Goal: Task Accomplishment & Management: Use online tool/utility

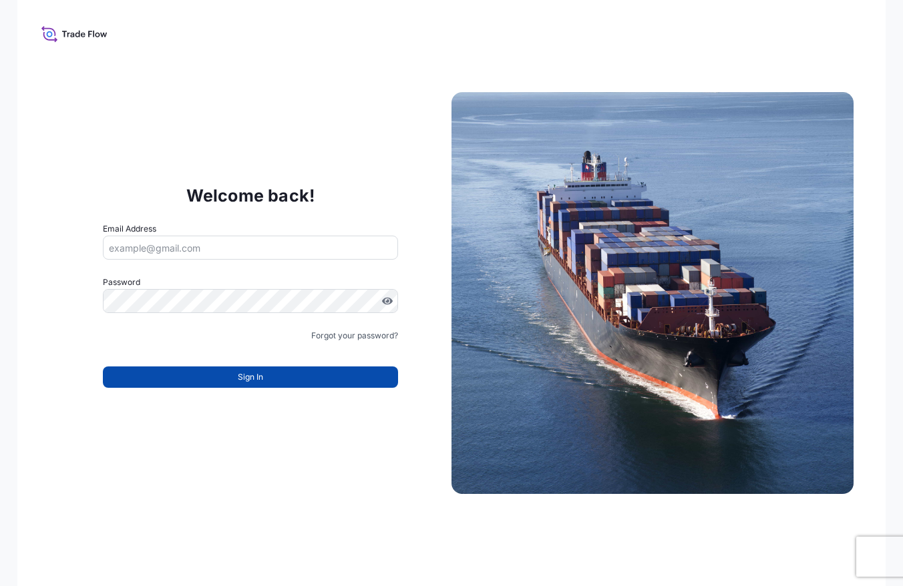
type input "eva.saenz@bdpint.com"
click at [322, 377] on button "Sign In" at bounding box center [250, 377] width 295 height 21
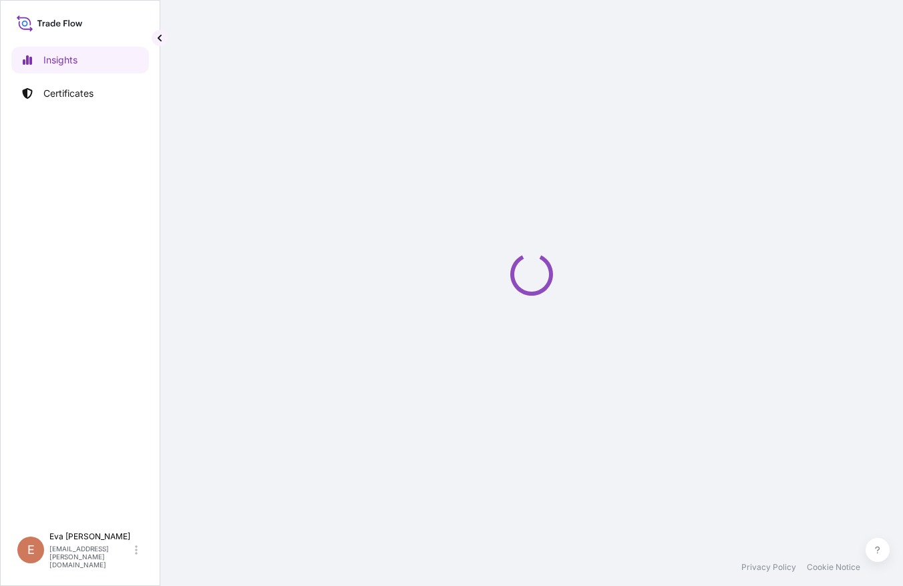
select select "2025"
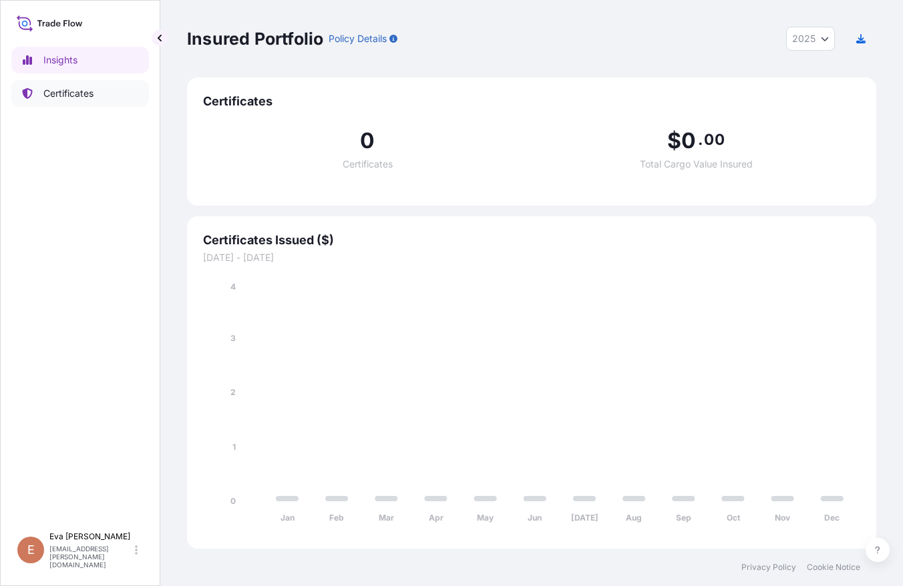
click at [57, 89] on p "Certificates" at bounding box center [68, 93] width 50 height 13
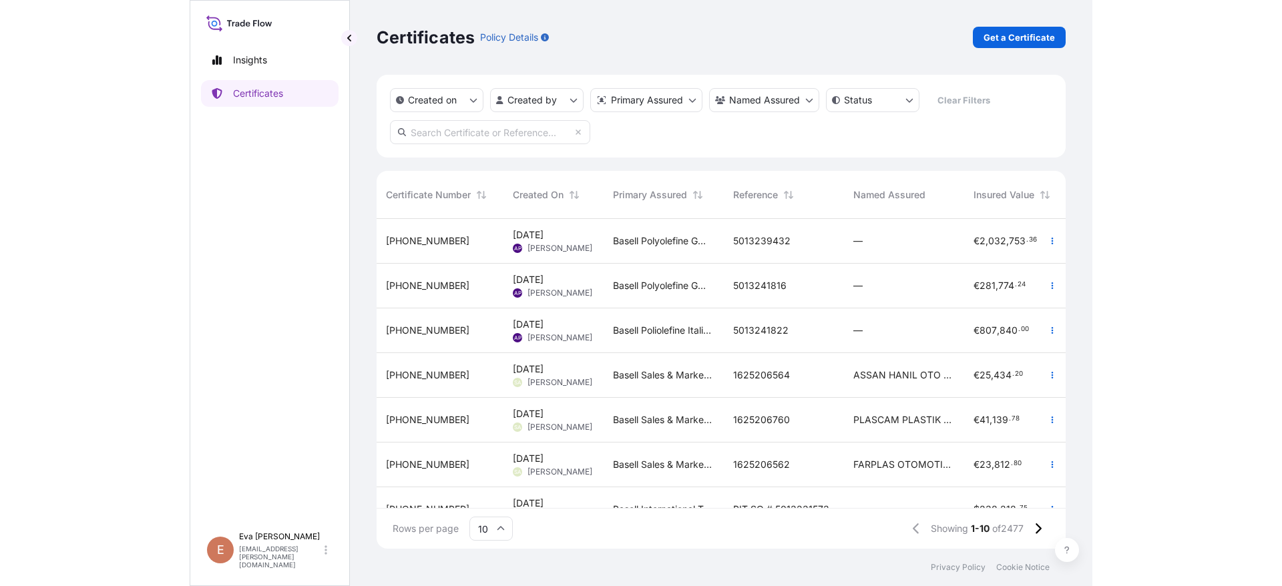
scroll to position [0, 4]
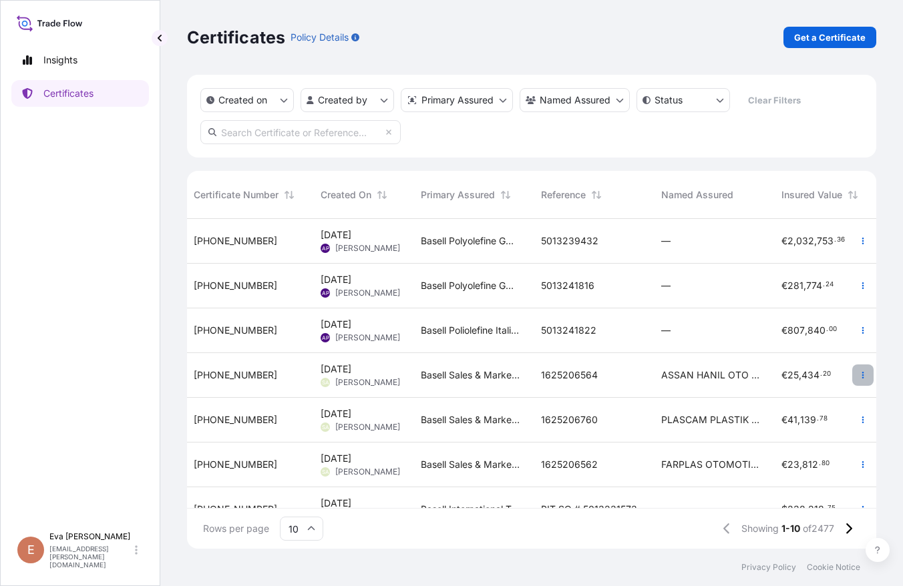
click at [859, 374] on icon "button" at bounding box center [863, 375] width 8 height 8
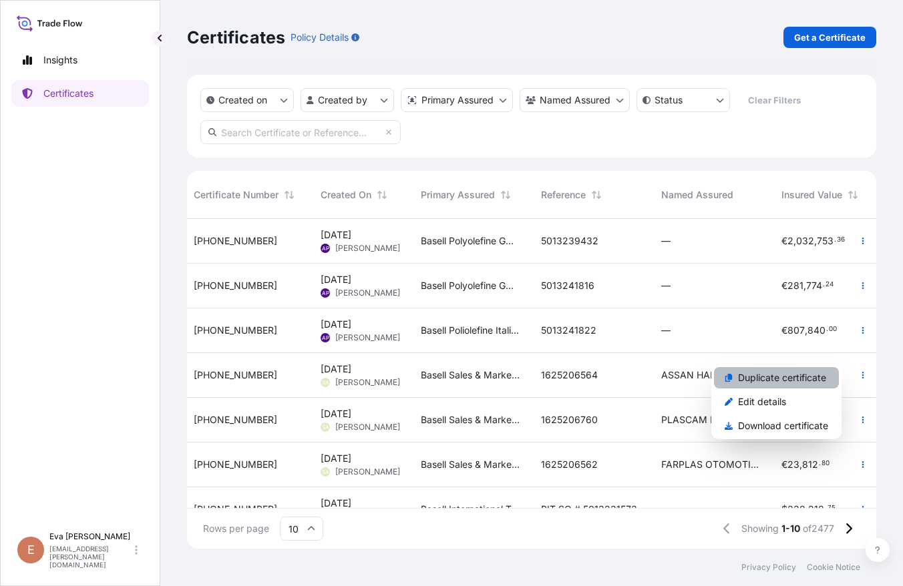
click at [781, 378] on p "Duplicate certificate" at bounding box center [782, 377] width 88 height 13
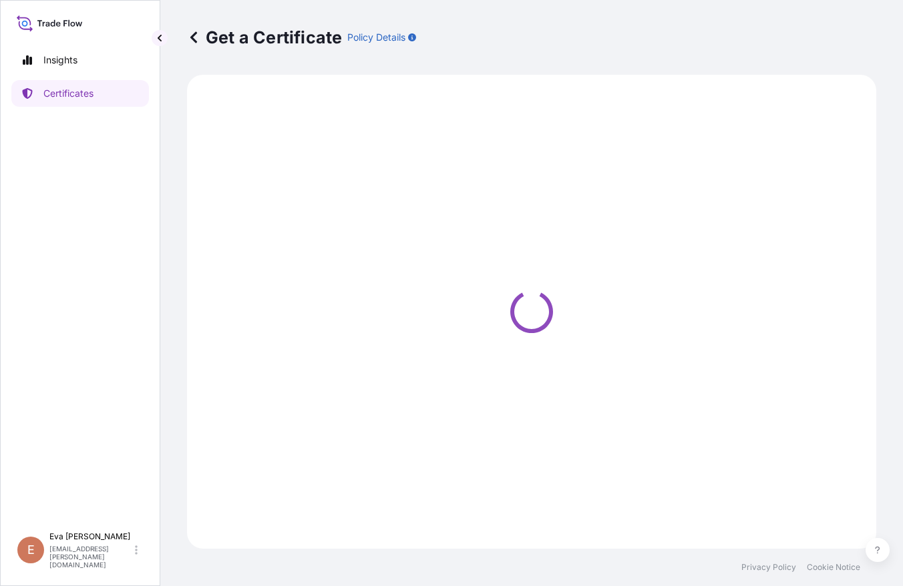
select select "Sea"
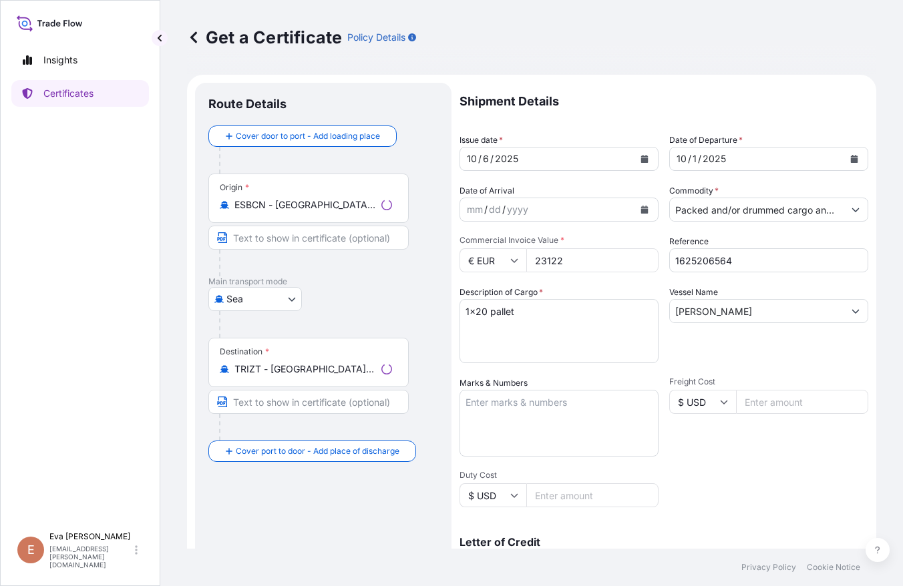
select select "32164"
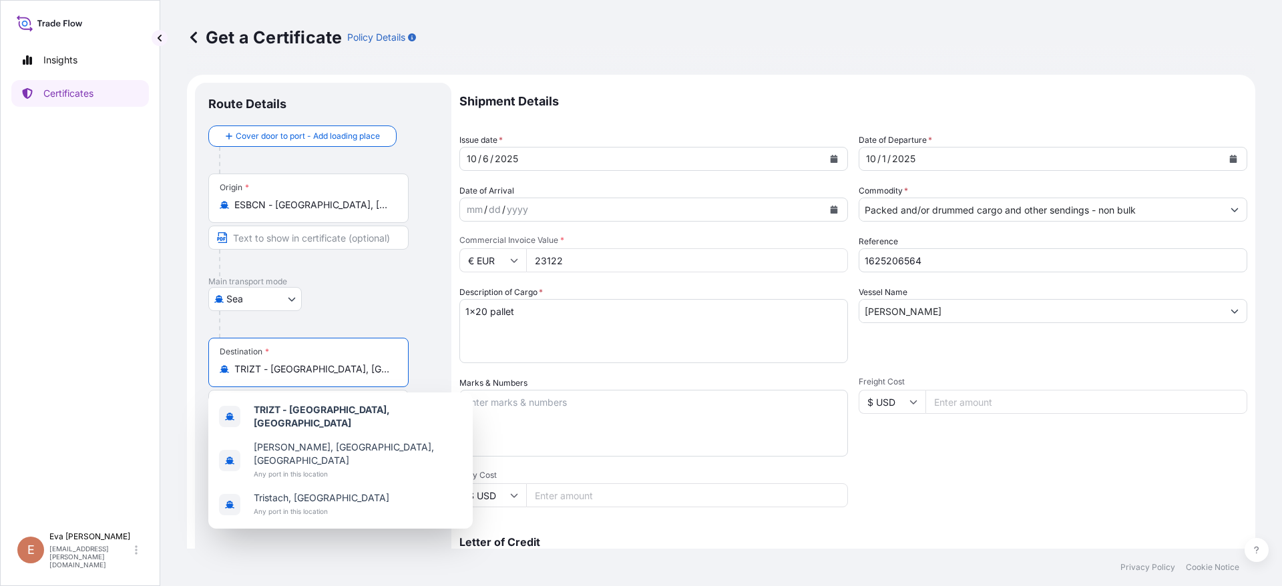
drag, startPoint x: 335, startPoint y: 367, endPoint x: 214, endPoint y: 364, distance: 120.2
click at [214, 364] on div "Destination * TRIZT - Izmit, Turkey" at bounding box center [308, 362] width 200 height 49
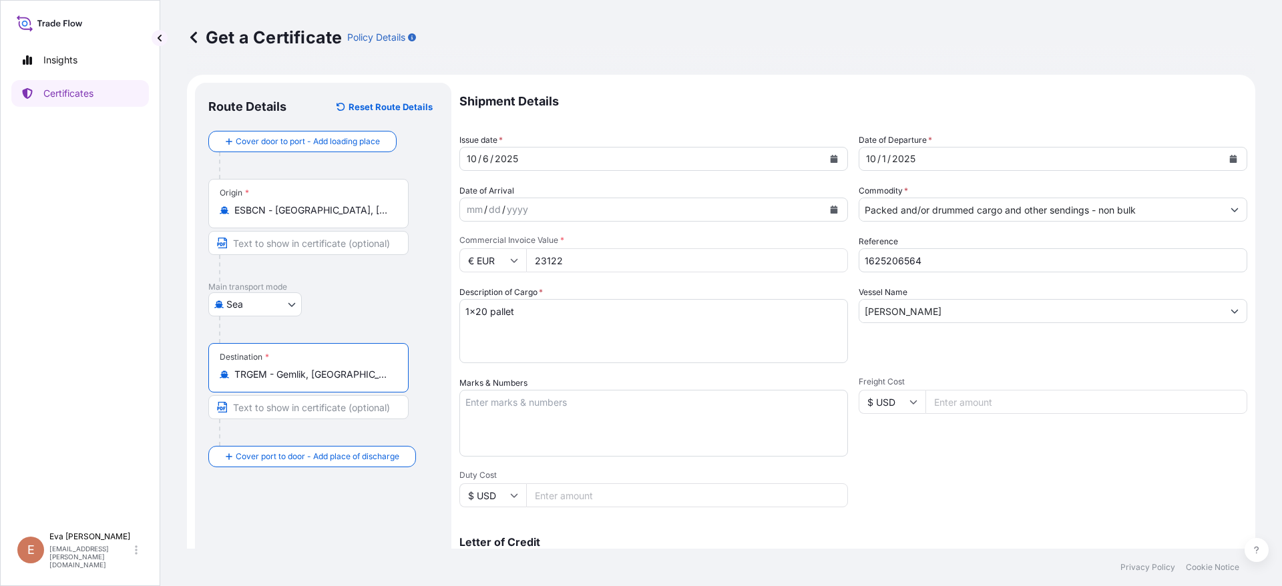
type input "TRGEM - Gemlik, Turkey"
click at [826, 154] on button "Calendar" at bounding box center [833, 158] width 21 height 21
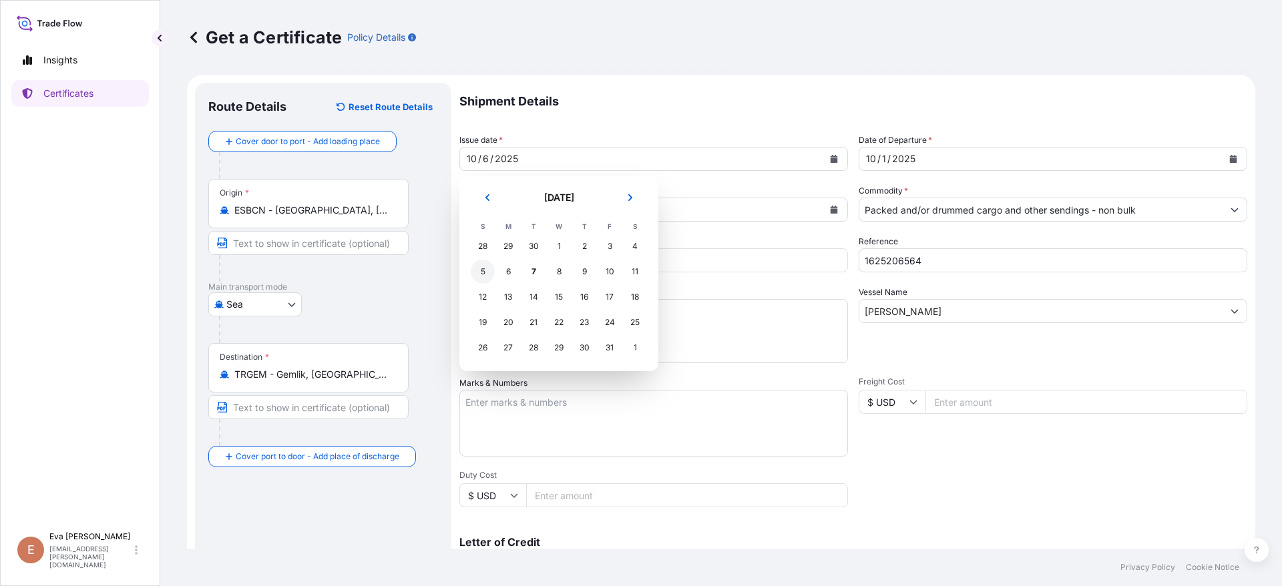
click at [483, 272] on div "5" at bounding box center [483, 272] width 24 height 24
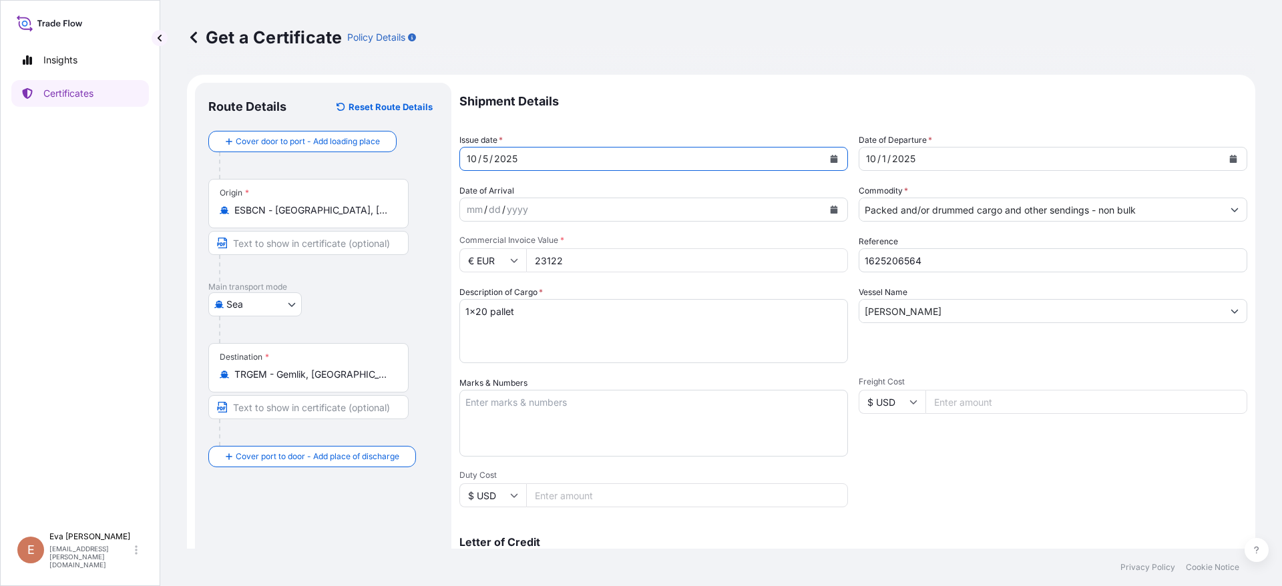
click at [902, 160] on icon "Calendar" at bounding box center [1233, 159] width 7 height 8
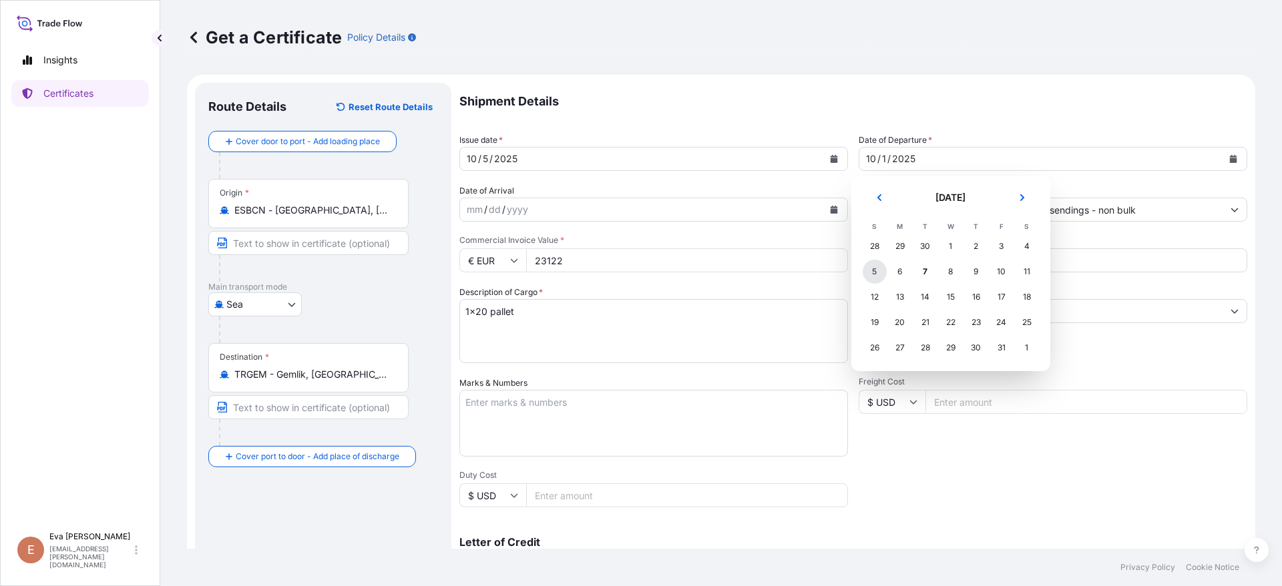
click at [871, 268] on div "5" at bounding box center [875, 272] width 24 height 24
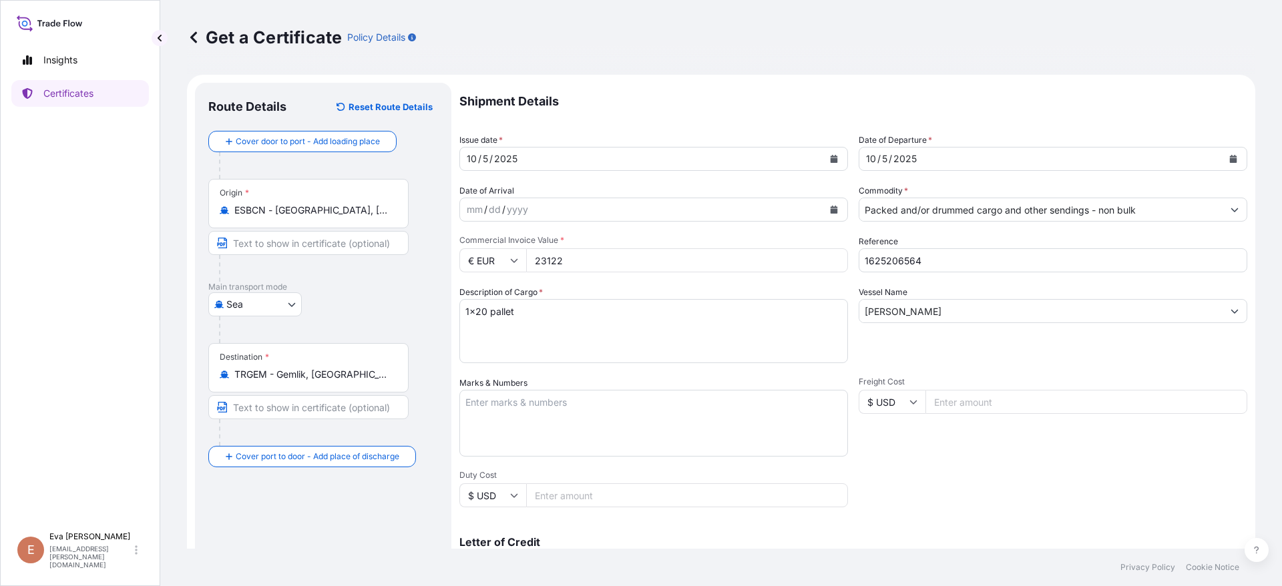
drag, startPoint x: 588, startPoint y: 261, endPoint x: 472, endPoint y: 261, distance: 116.2
click at [472, 261] on div "€ EUR 23122" at bounding box center [653, 260] width 389 height 24
drag, startPoint x: 552, startPoint y: 261, endPoint x: 472, endPoint y: 261, distance: 79.5
click at [472, 261] on div "€ EUR 23122" at bounding box center [653, 260] width 389 height 24
type input "47619"
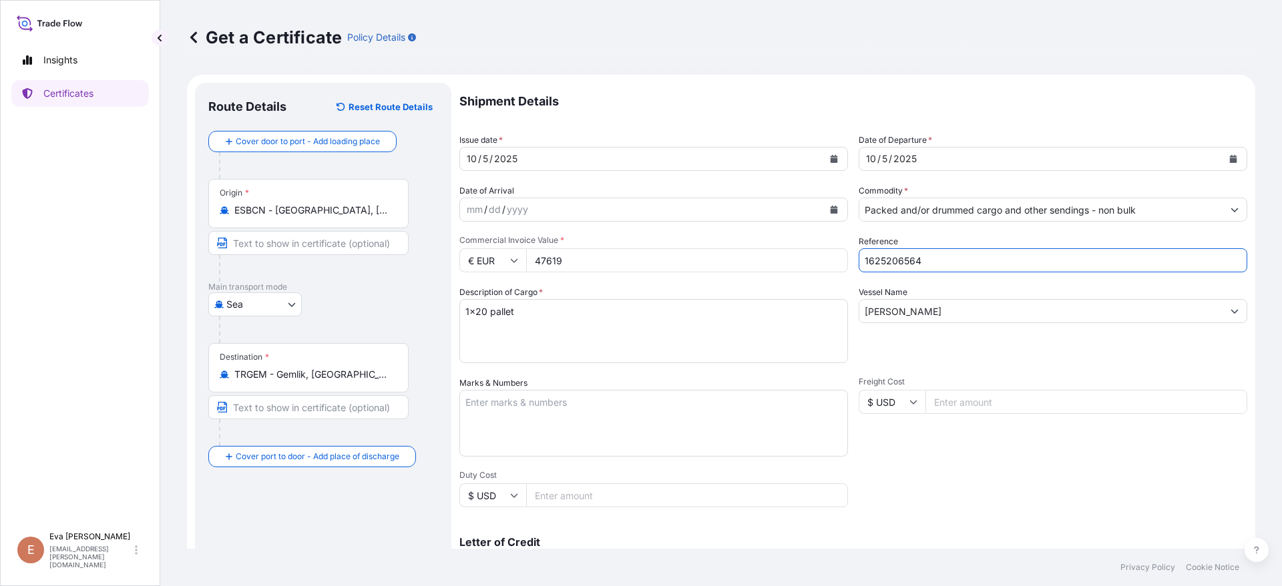
click at [902, 256] on input "1625206564" at bounding box center [1053, 260] width 389 height 24
type input "1625207405"
drag, startPoint x: 962, startPoint y: 310, endPoint x: 811, endPoint y: 292, distance: 152.6
click at [811, 292] on div "Shipment Details Issue date * 10 / 5 / 2025 Date of Departure * 10 / 5 / 2025 D…" at bounding box center [853, 401] width 788 height 636
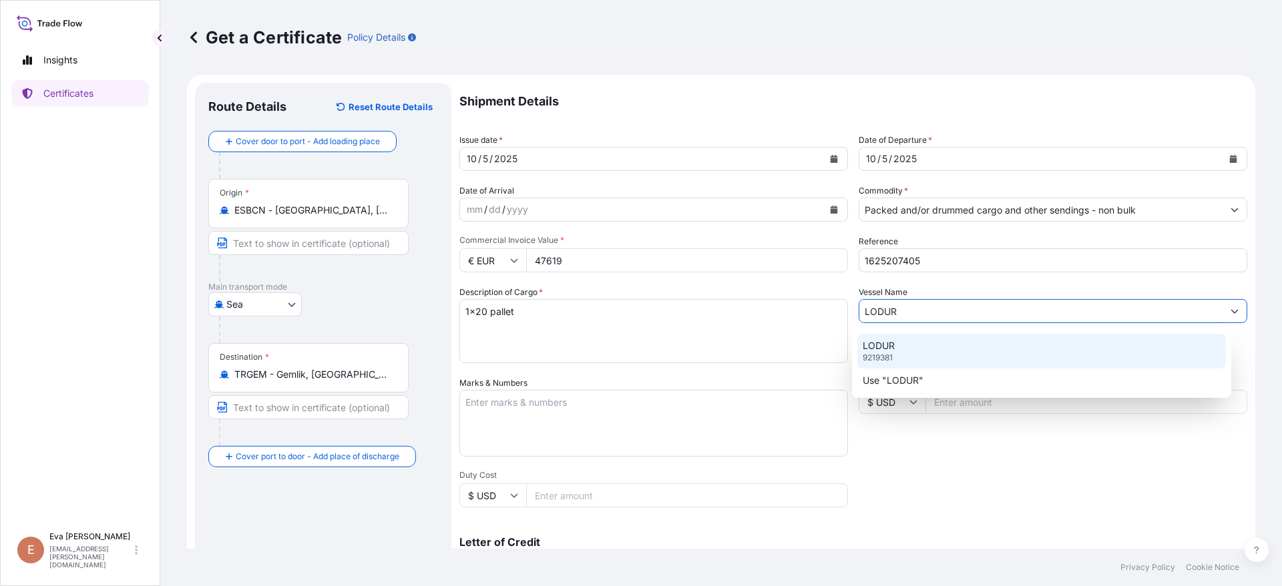
click at [902, 348] on div "LODUR 9219381" at bounding box center [1041, 351] width 369 height 35
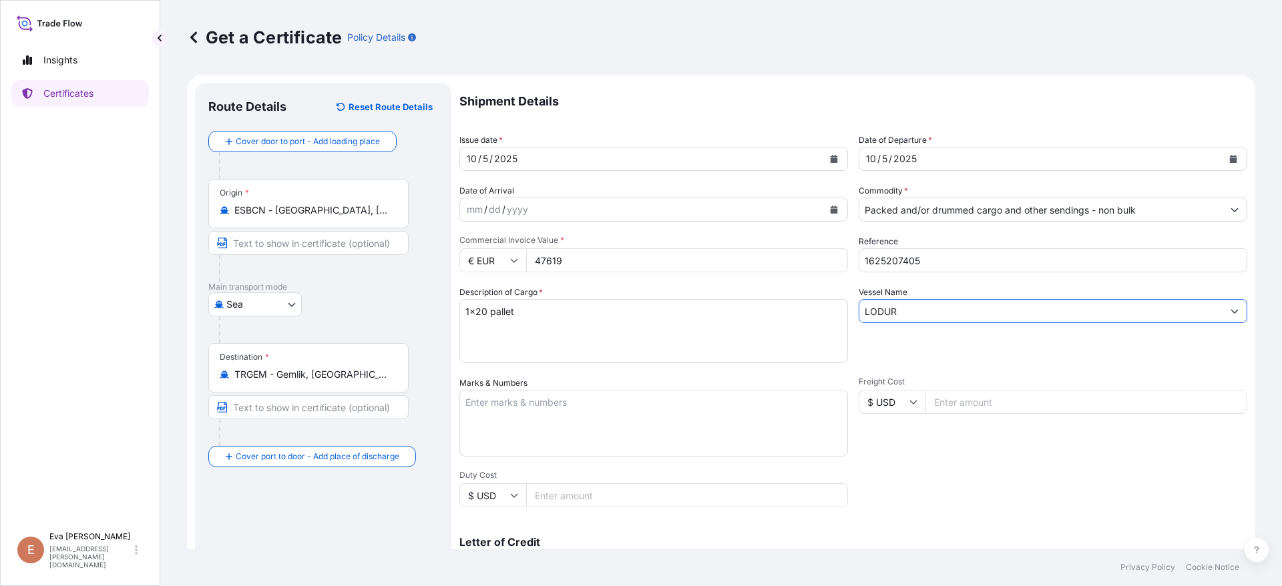
type input "LODUR"
drag, startPoint x: 527, startPoint y: 312, endPoint x: 487, endPoint y: 305, distance: 40.6
click at [479, 307] on textarea "1x20 pallet" at bounding box center [653, 331] width 389 height 64
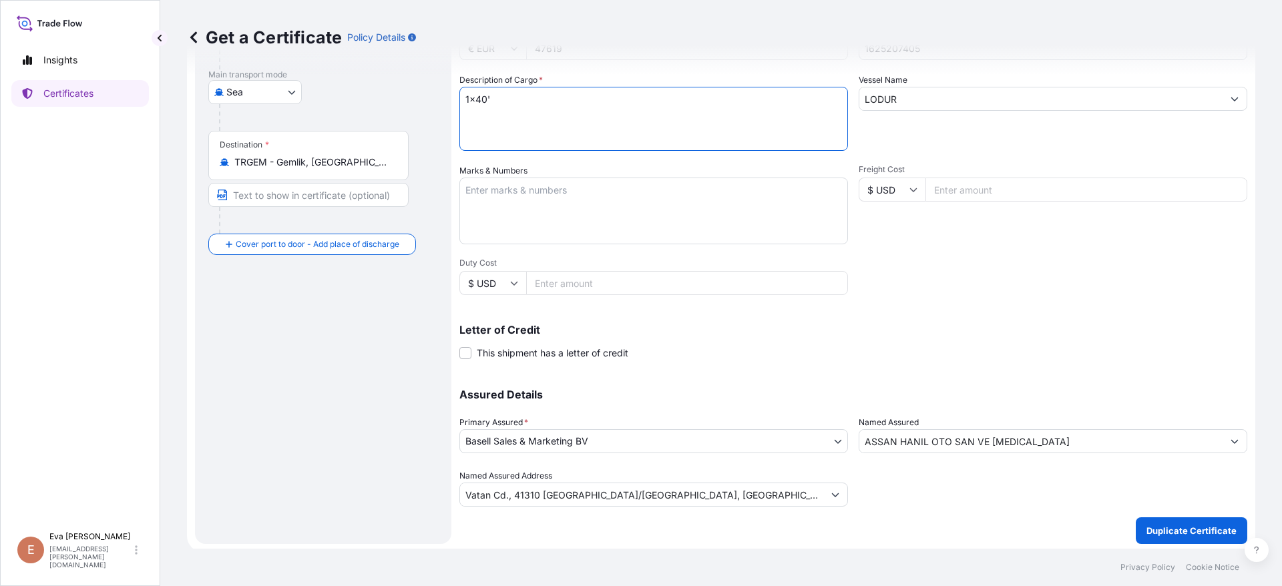
scroll to position [216, 0]
type textarea "1x40'"
click at [902, 284] on div "Shipment Details Issue date * 10 / 5 / 2025 Date of Departure * 10 / 5 / 2025 D…" at bounding box center [853, 185] width 788 height 636
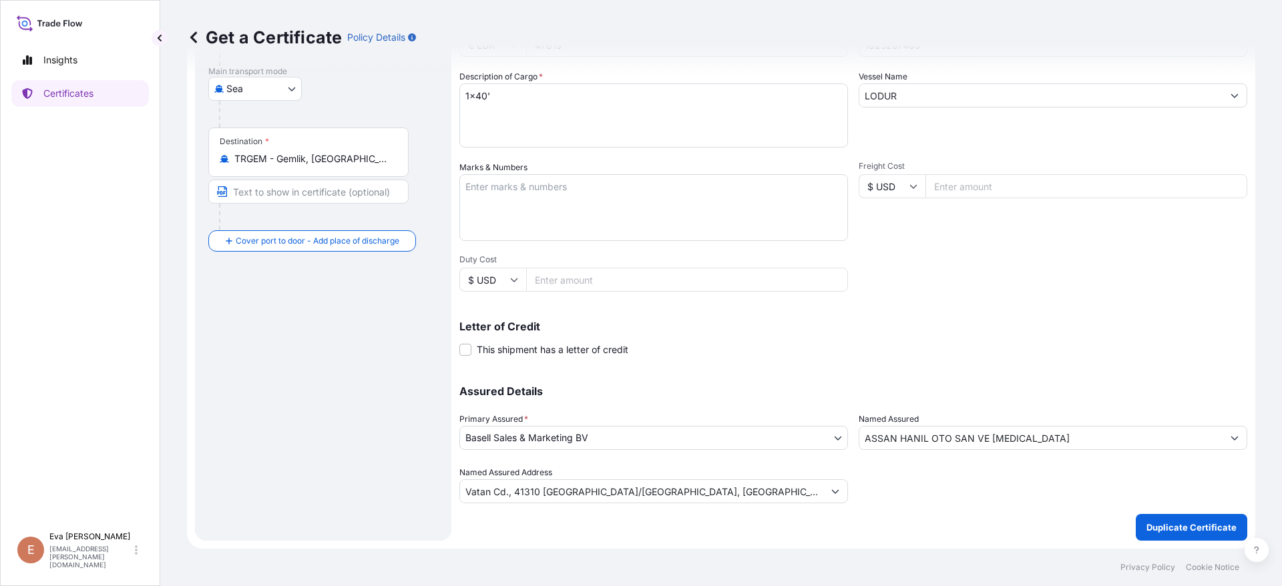
click at [902, 438] on icon "Show suggestions" at bounding box center [1235, 438] width 8 height 8
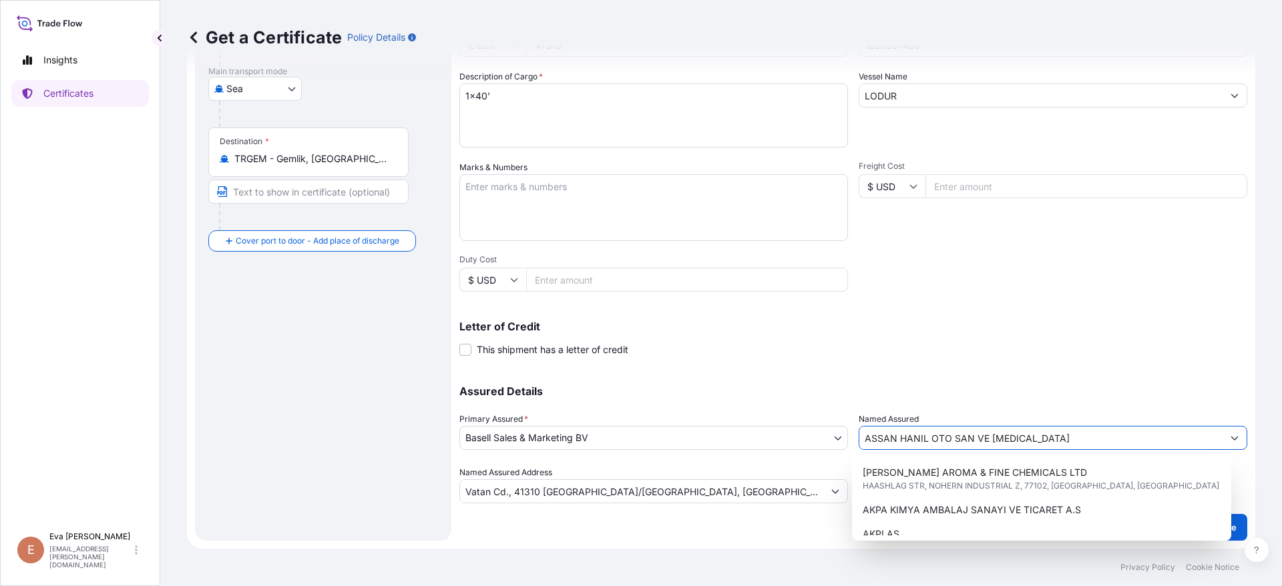
drag, startPoint x: 1040, startPoint y: 437, endPoint x: 711, endPoint y: 409, distance: 330.5
click at [711, 409] on div "Assured Details Primary Assured * Basell Sales & Marketing BV Basell Poliolefin…" at bounding box center [853, 437] width 788 height 134
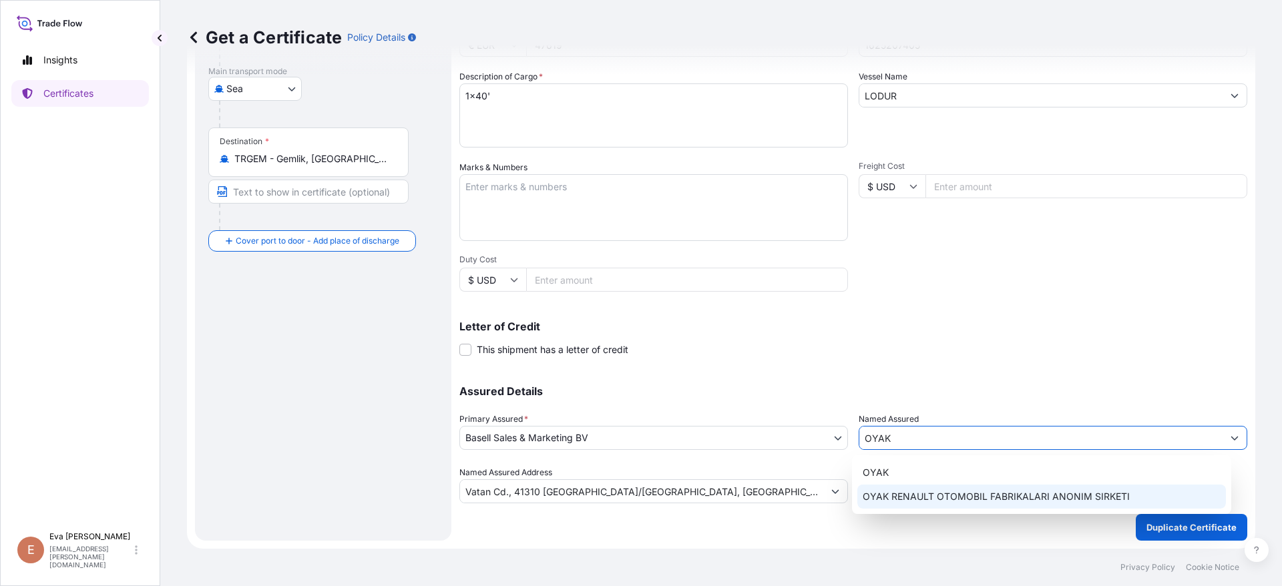
click at [902, 494] on span "OYAK RENAULT OTOMOBIL FABRIKALARI ANONIM SIRKETI" at bounding box center [996, 496] width 267 height 13
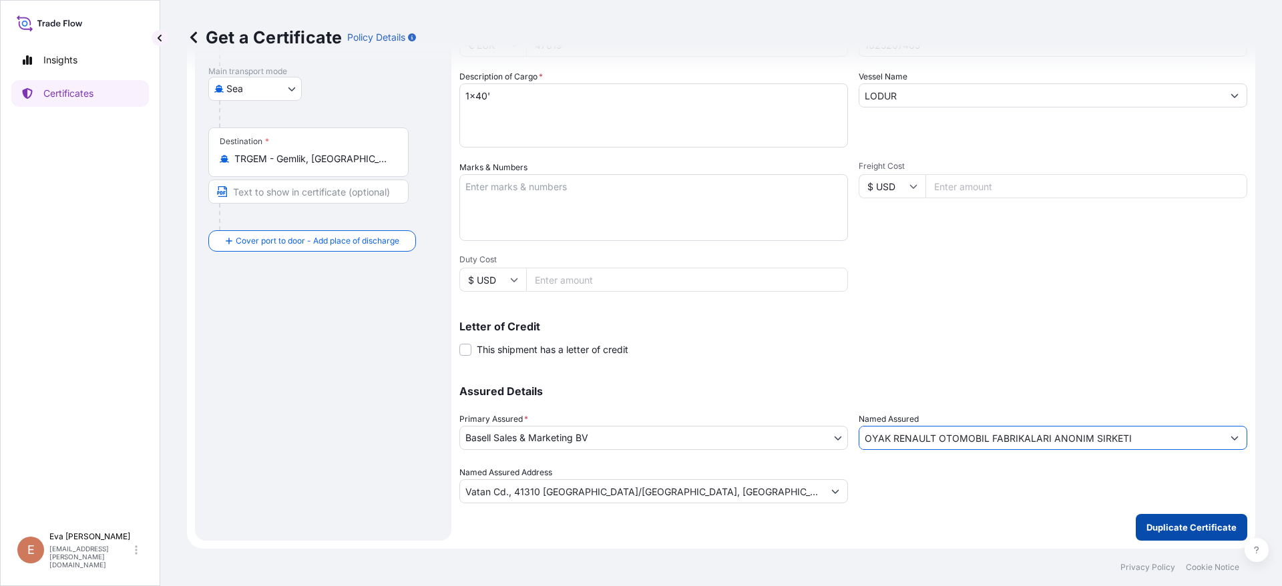
type input "OYAK RENAULT OTOMOBIL FABRIKALARI ANONIM SIRKETI"
click at [902, 529] on p "Duplicate Certificate" at bounding box center [1192, 527] width 90 height 13
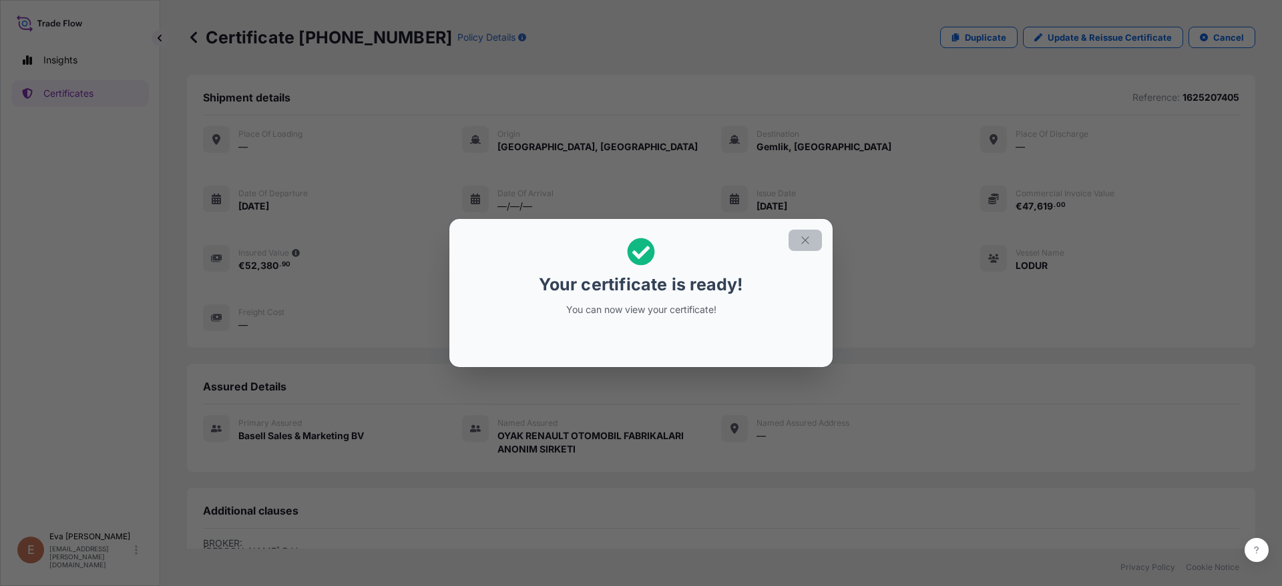
click at [800, 242] on icon "button" at bounding box center [805, 240] width 12 height 12
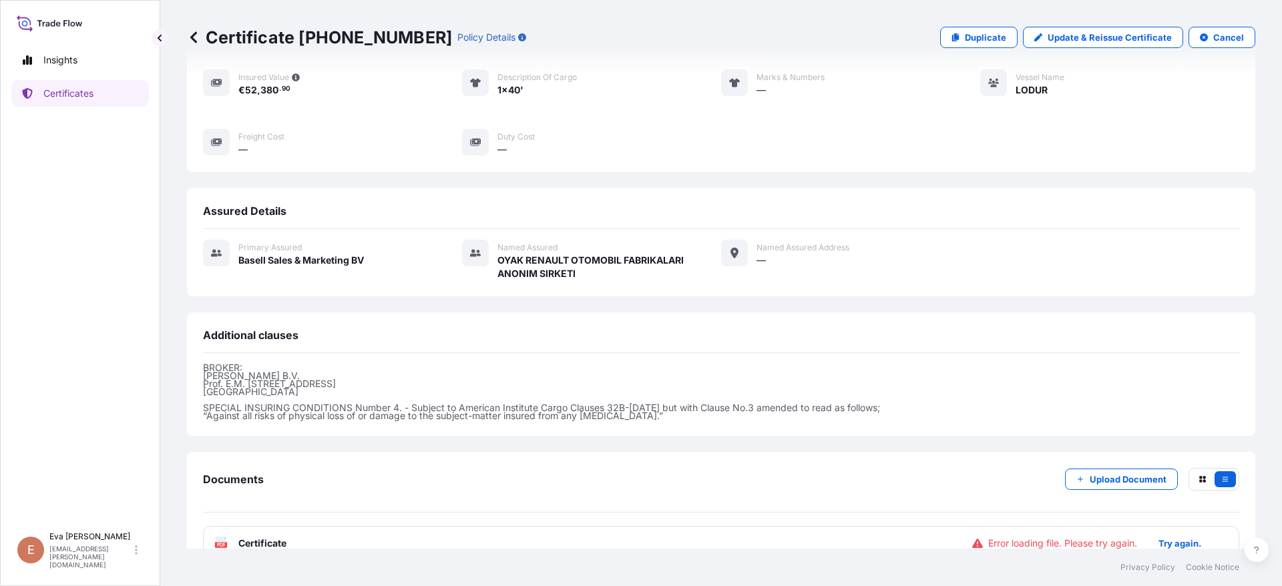
scroll to position [204, 0]
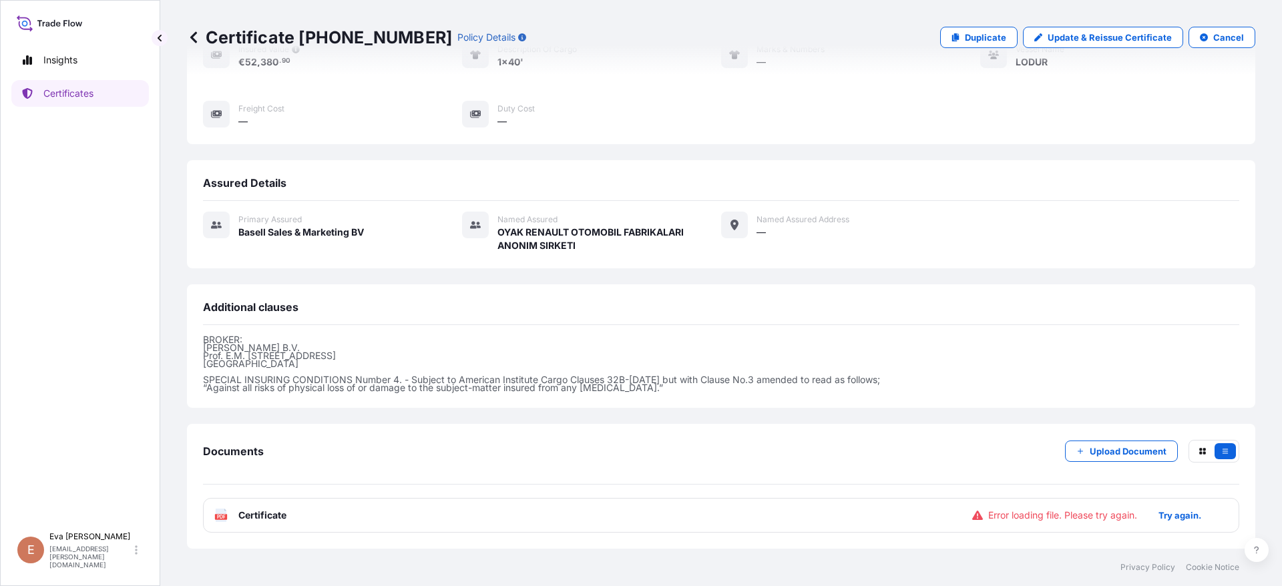
click at [216, 516] on rect at bounding box center [221, 516] width 12 height 5
drag, startPoint x: 815, startPoint y: 461, endPoint x: 848, endPoint y: 455, distance: 33.4
click at [822, 458] on div "Documents Upload Document" at bounding box center [721, 462] width 1036 height 45
click at [902, 516] on p "Try again." at bounding box center [1180, 515] width 43 height 13
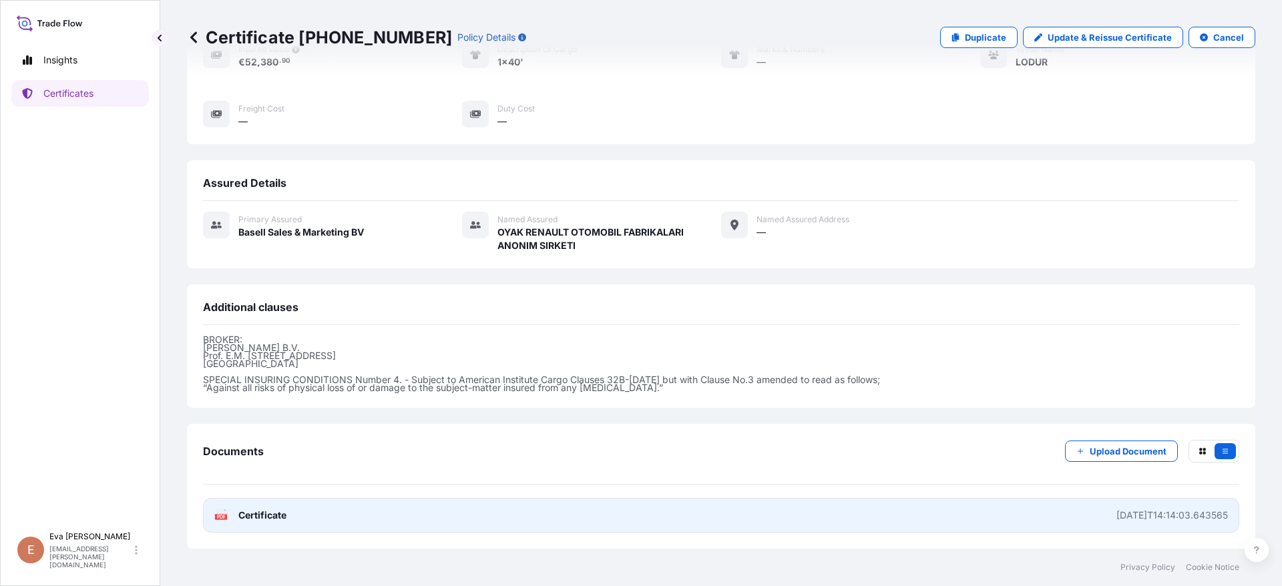
click at [225, 521] on icon at bounding box center [221, 515] width 11 height 13
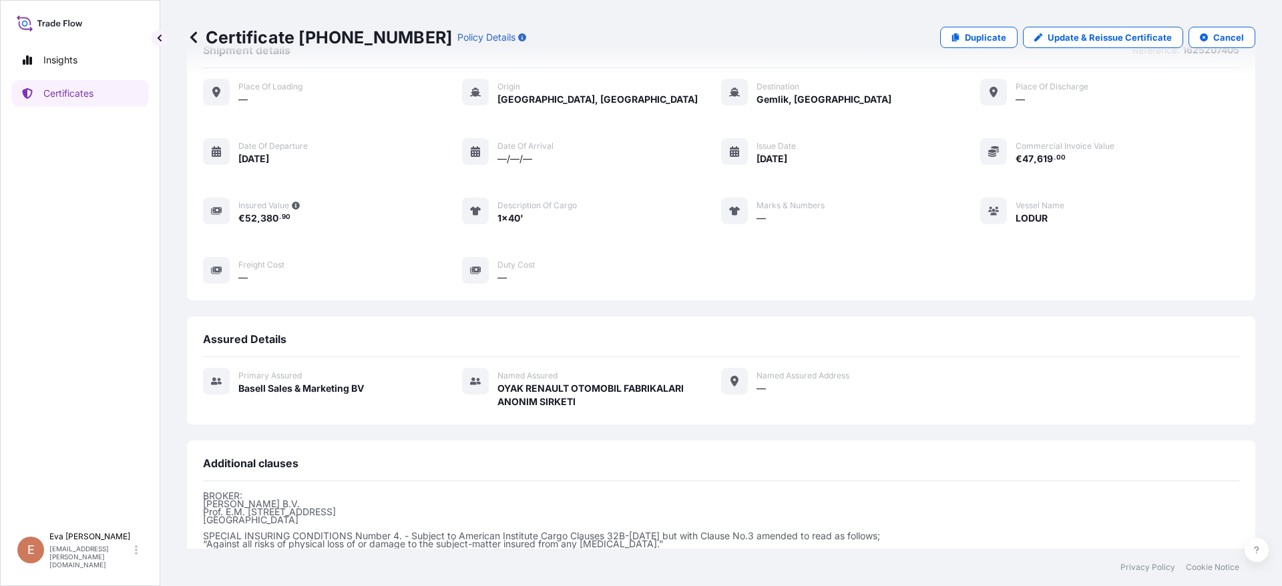
scroll to position [0, 0]
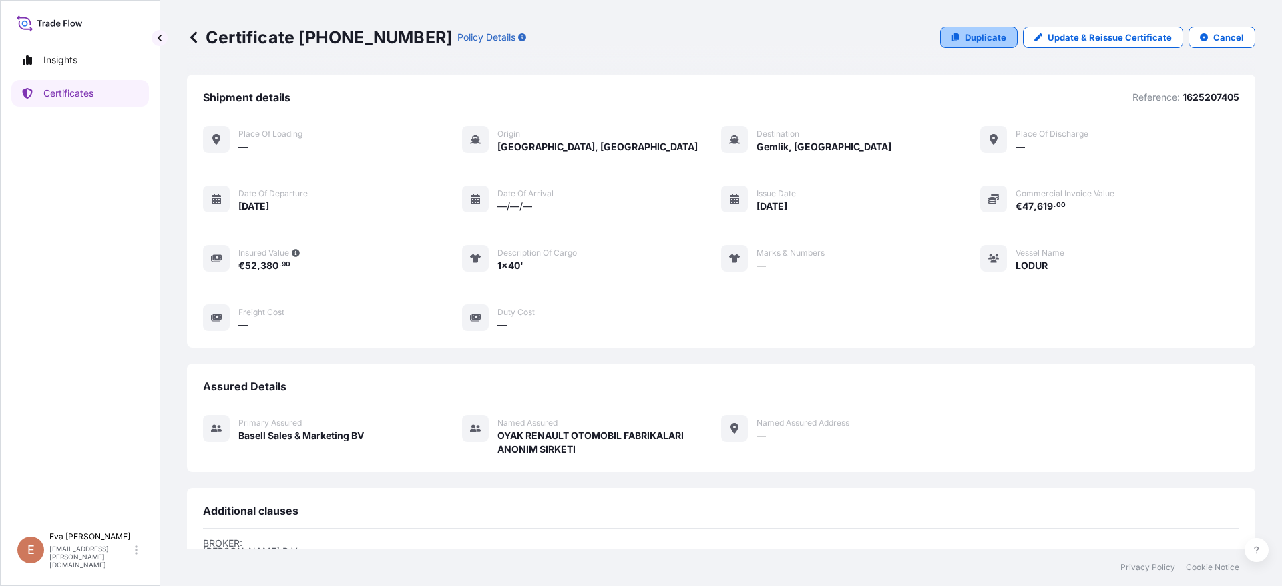
click at [902, 36] on p "Duplicate" at bounding box center [985, 37] width 41 height 13
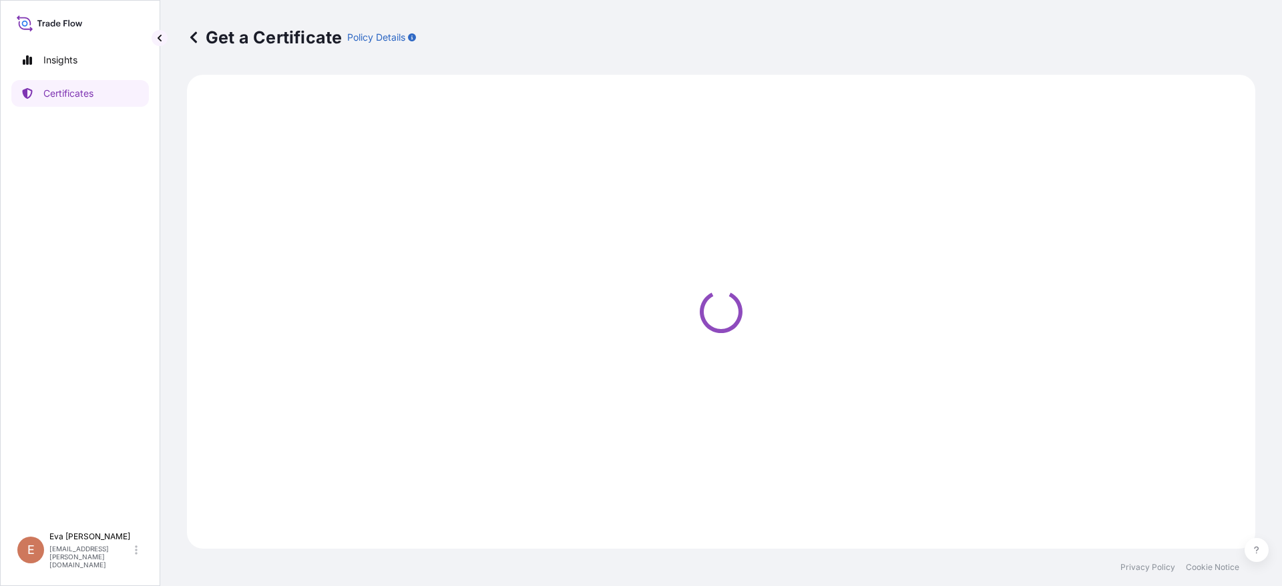
select select "Sea"
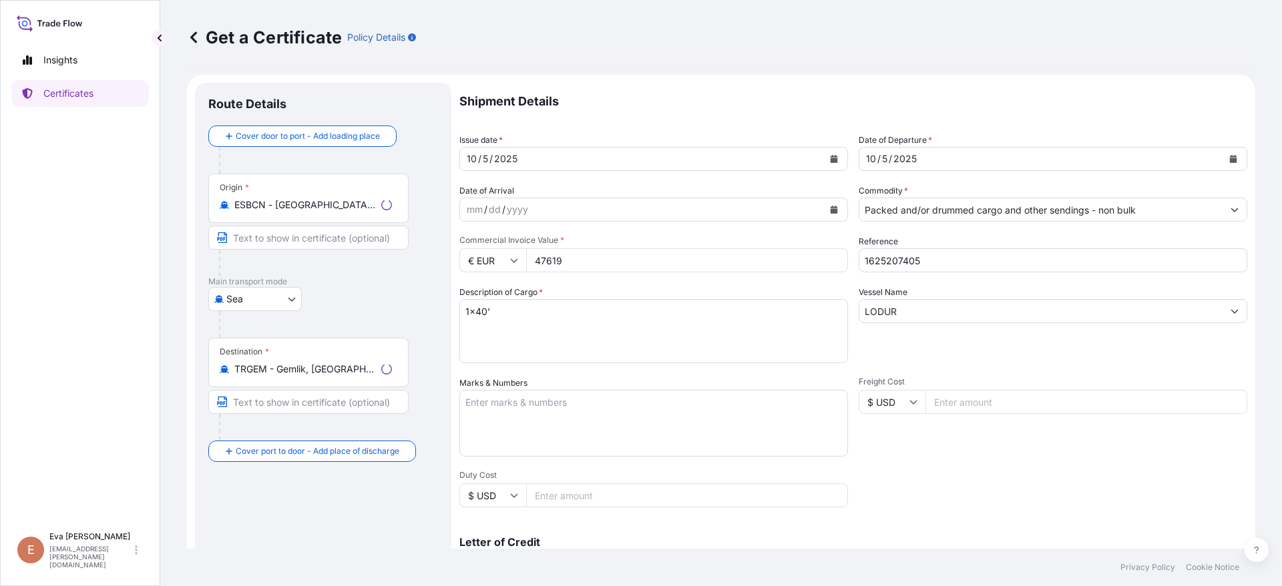
select select "32164"
drag, startPoint x: 916, startPoint y: 260, endPoint x: 895, endPoint y: 256, distance: 21.1
click at [895, 256] on input "1625207405" at bounding box center [1053, 260] width 389 height 24
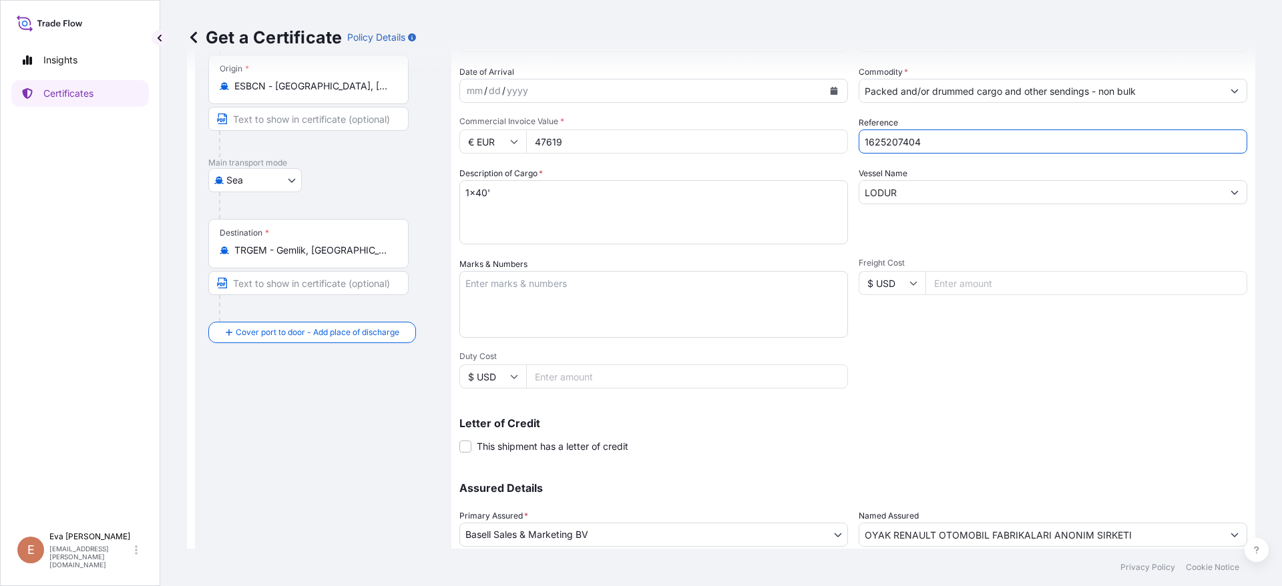
scroll to position [15, 0]
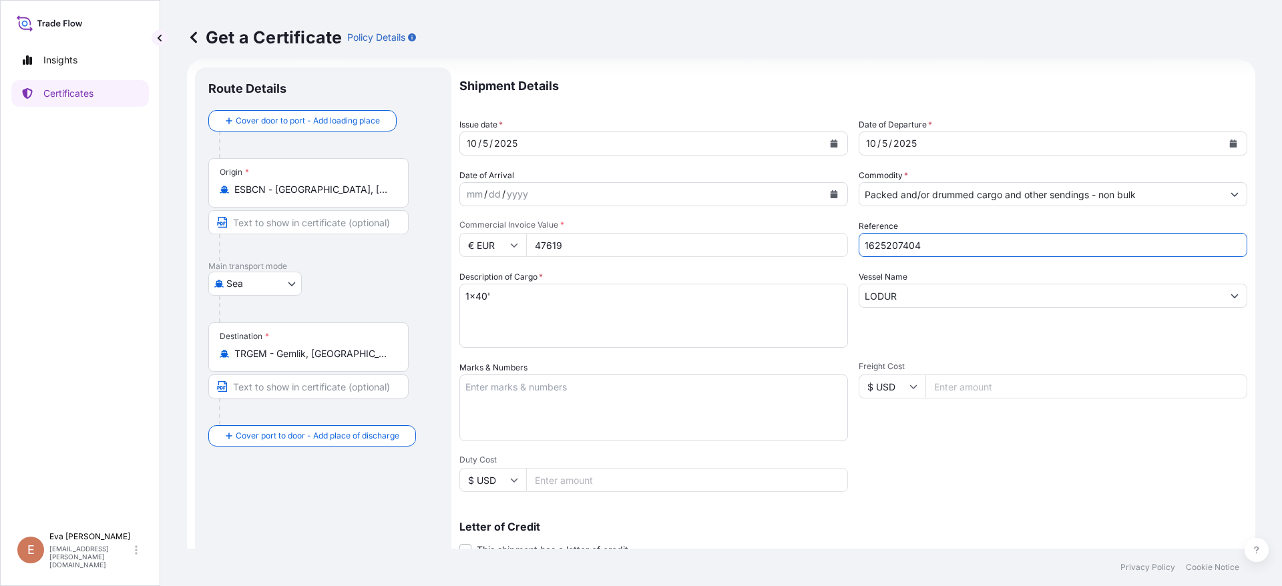
type input "1625207404"
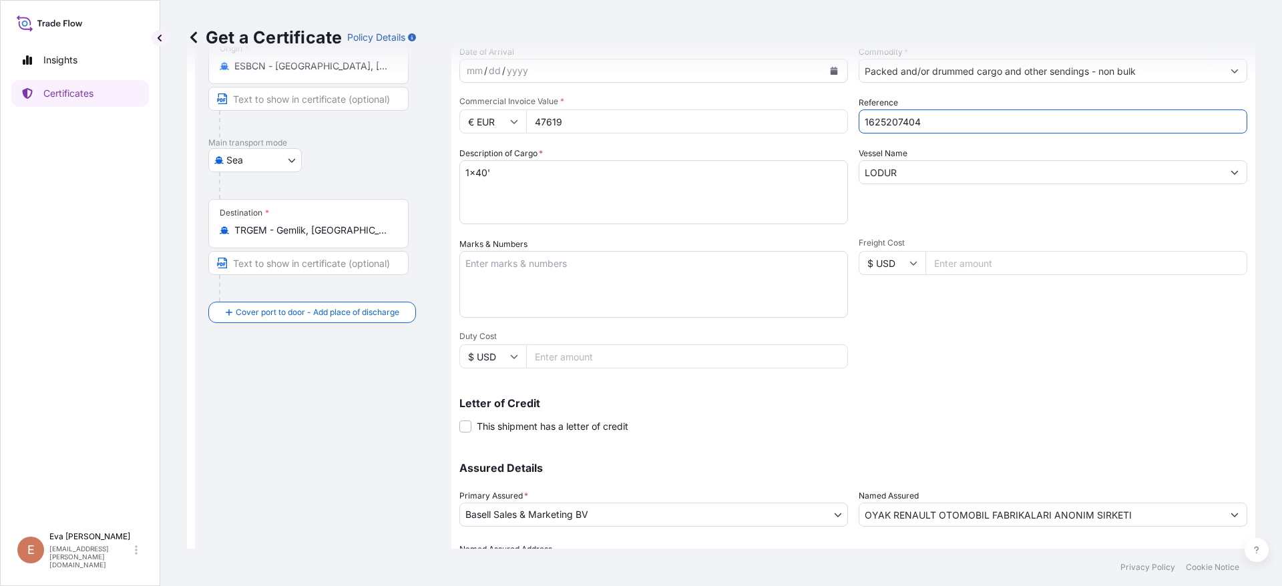
scroll to position [216, 0]
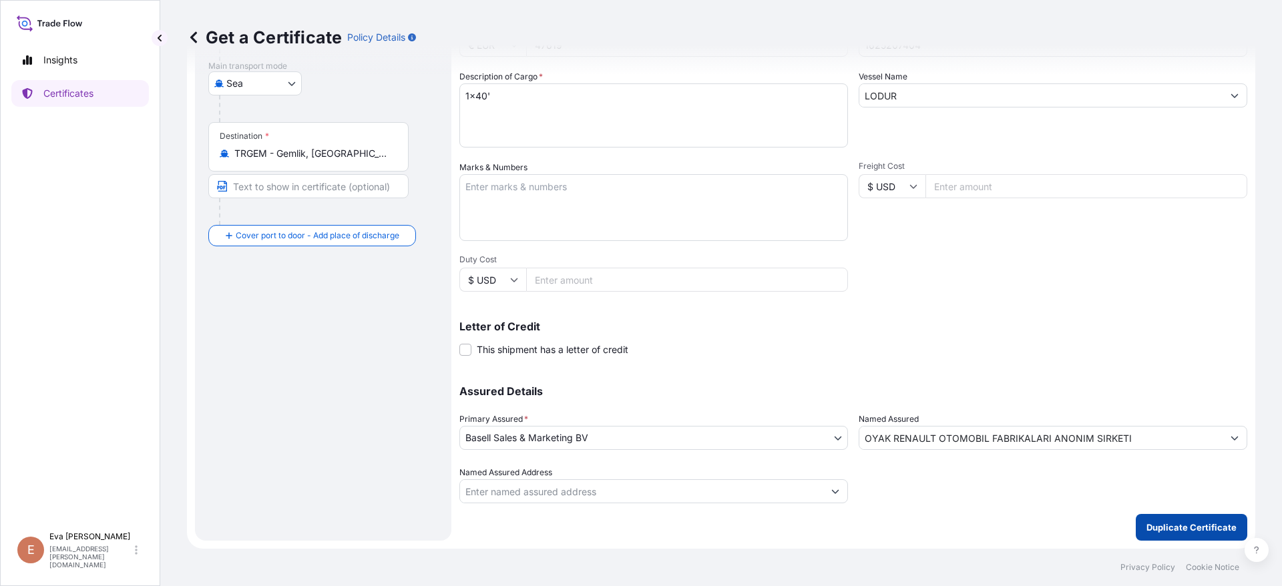
click at [902, 524] on p "Duplicate Certificate" at bounding box center [1192, 527] width 90 height 13
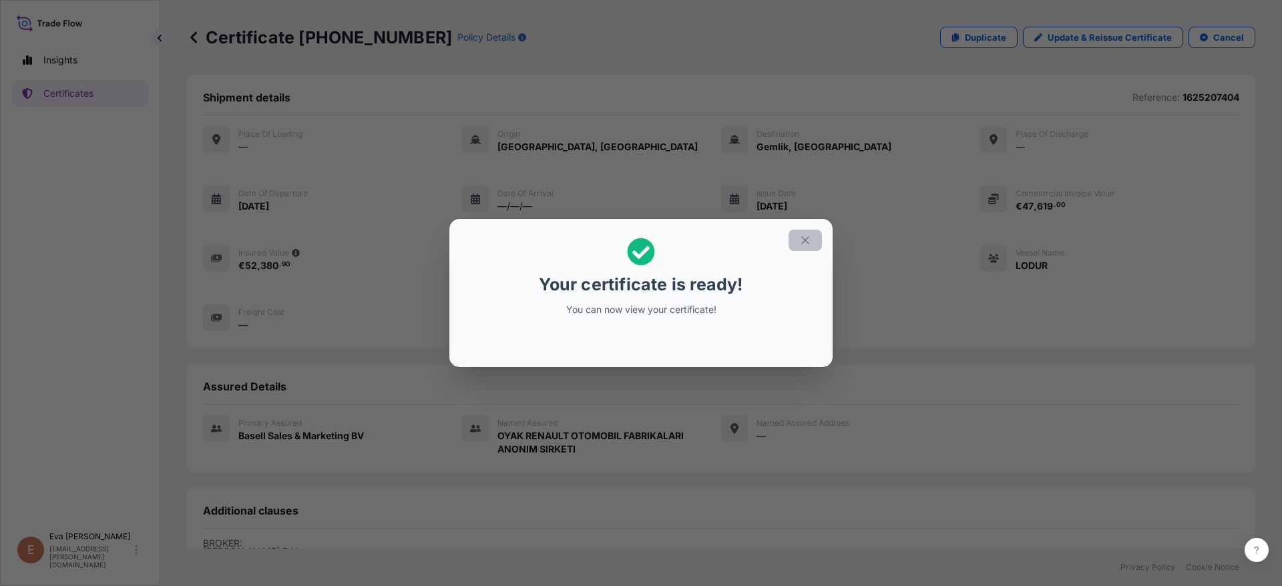
click at [802, 238] on icon "button" at bounding box center [805, 240] width 12 height 12
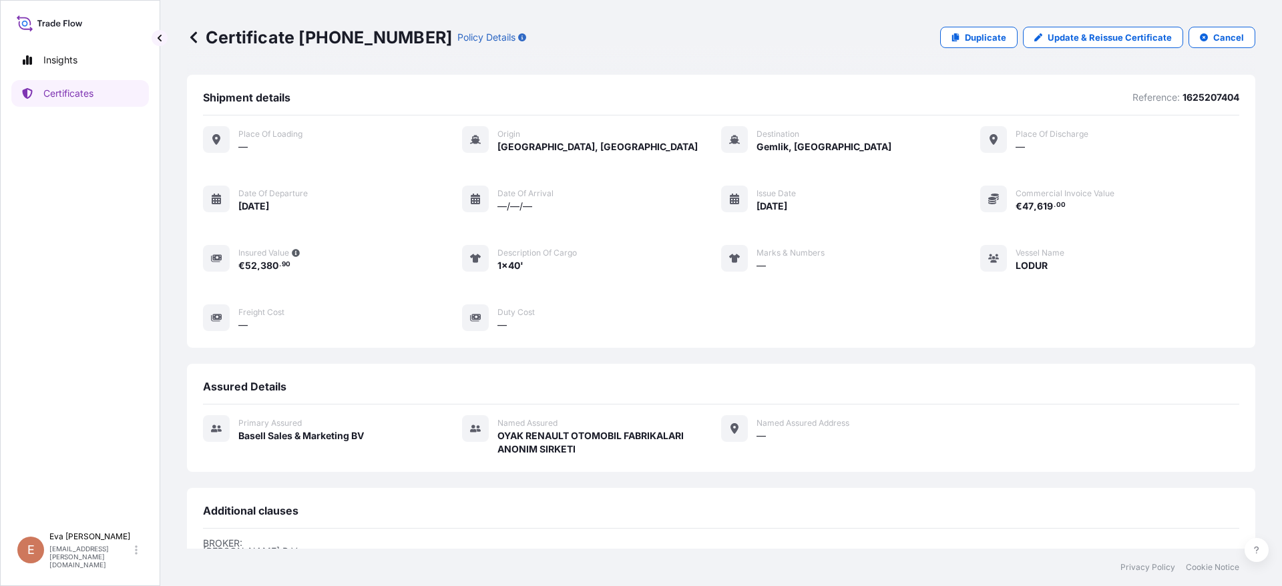
scroll to position [204, 0]
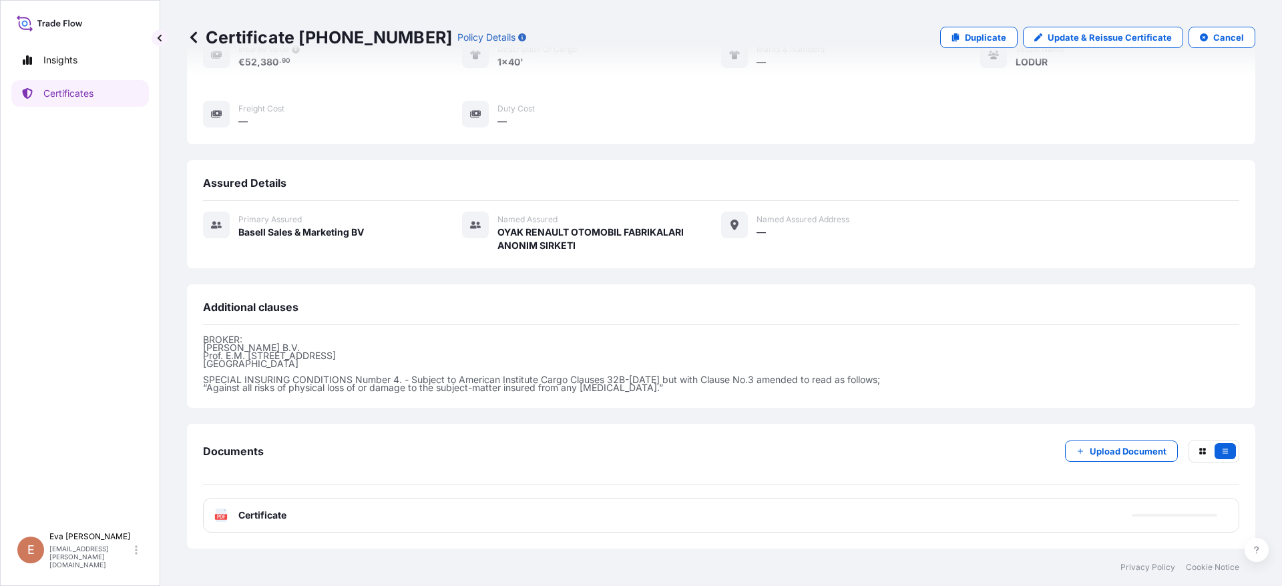
click at [250, 518] on span "Certificate" at bounding box center [262, 515] width 48 height 13
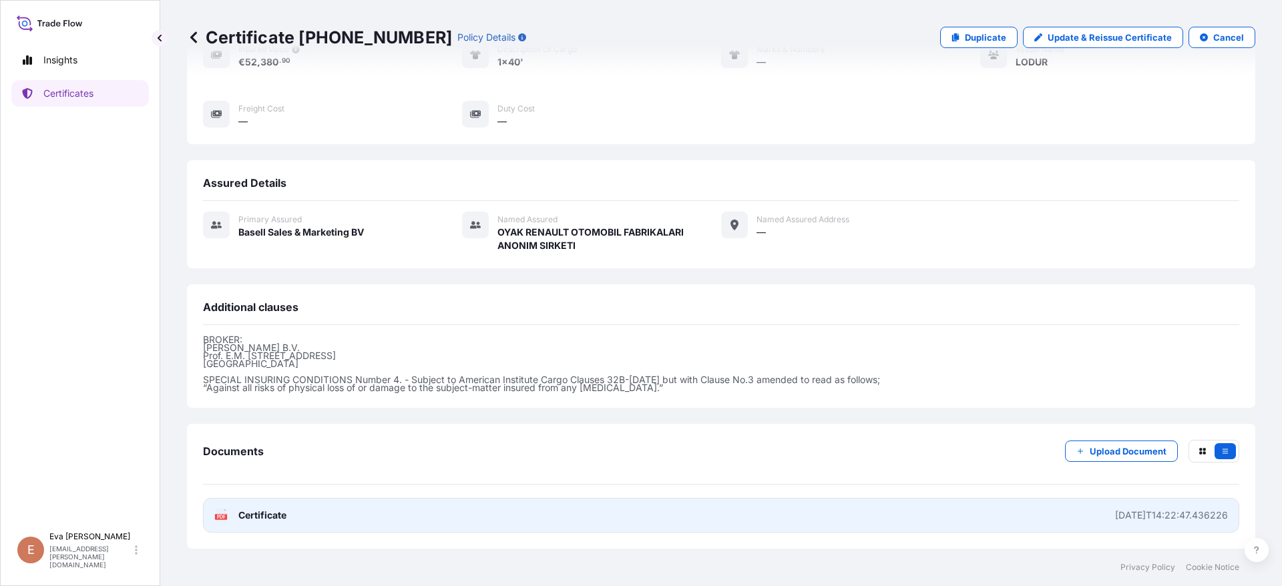
click at [224, 522] on link "PDF Certificate 2025-10-07T14:22:47.436226" at bounding box center [721, 515] width 1036 height 35
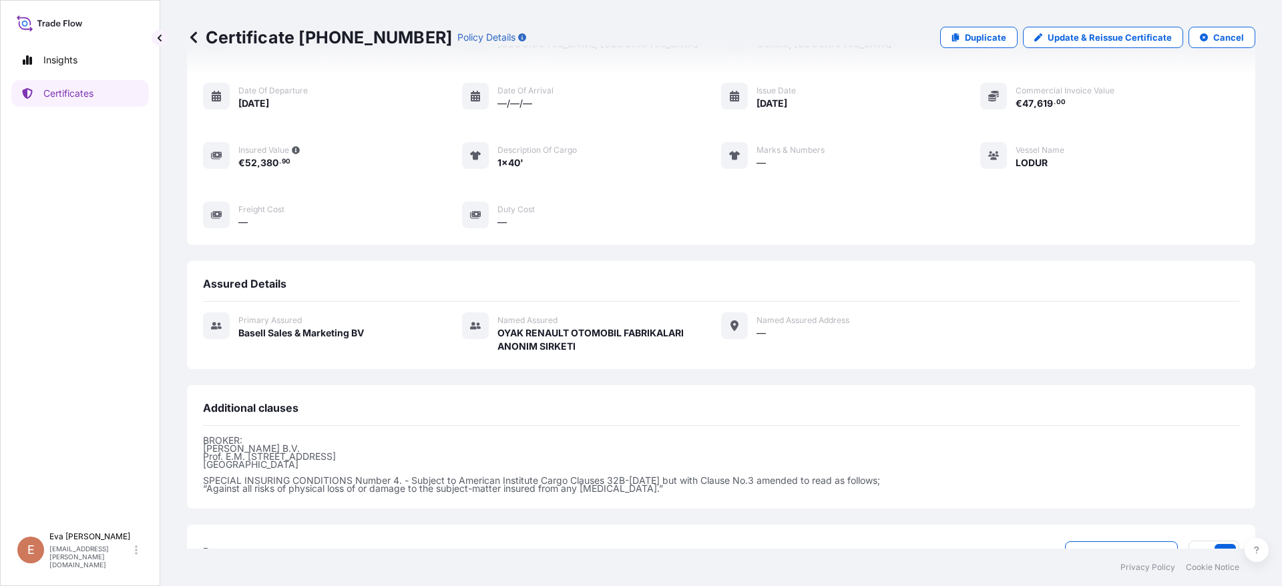
scroll to position [0, 0]
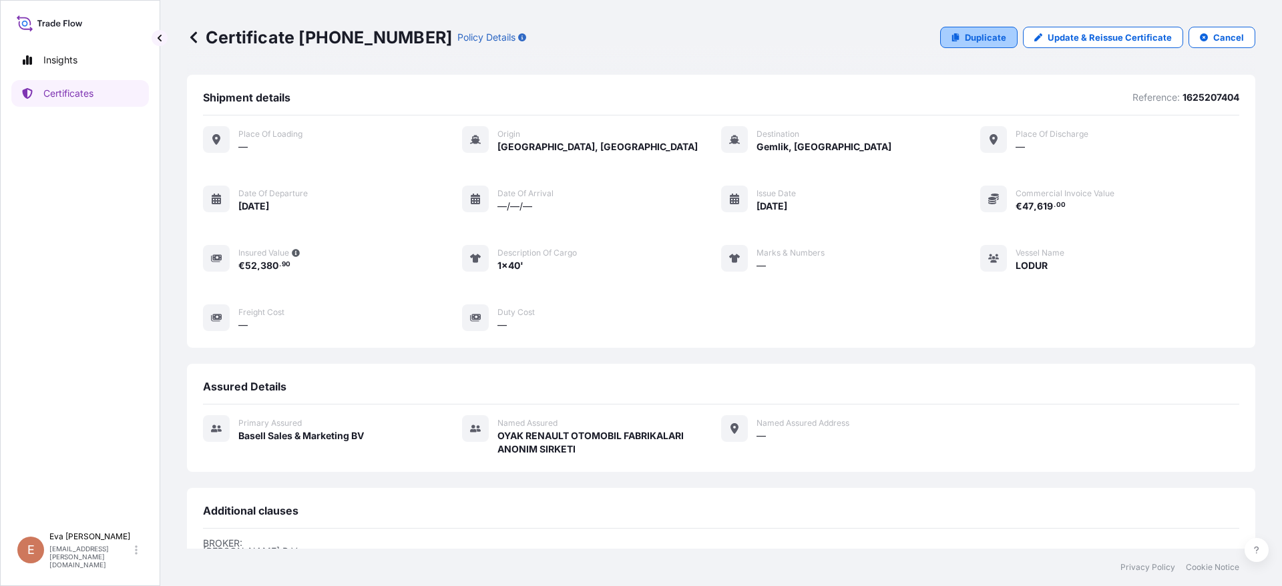
click at [902, 35] on link "Duplicate" at bounding box center [978, 37] width 77 height 21
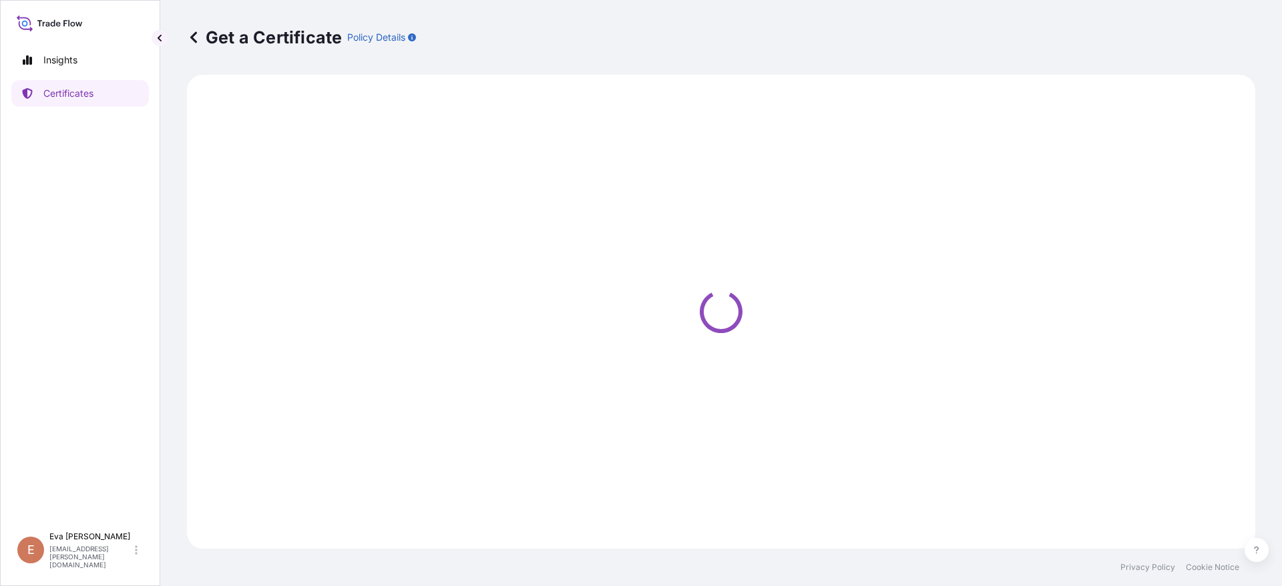
select select "Sea"
select select "Road / Inland"
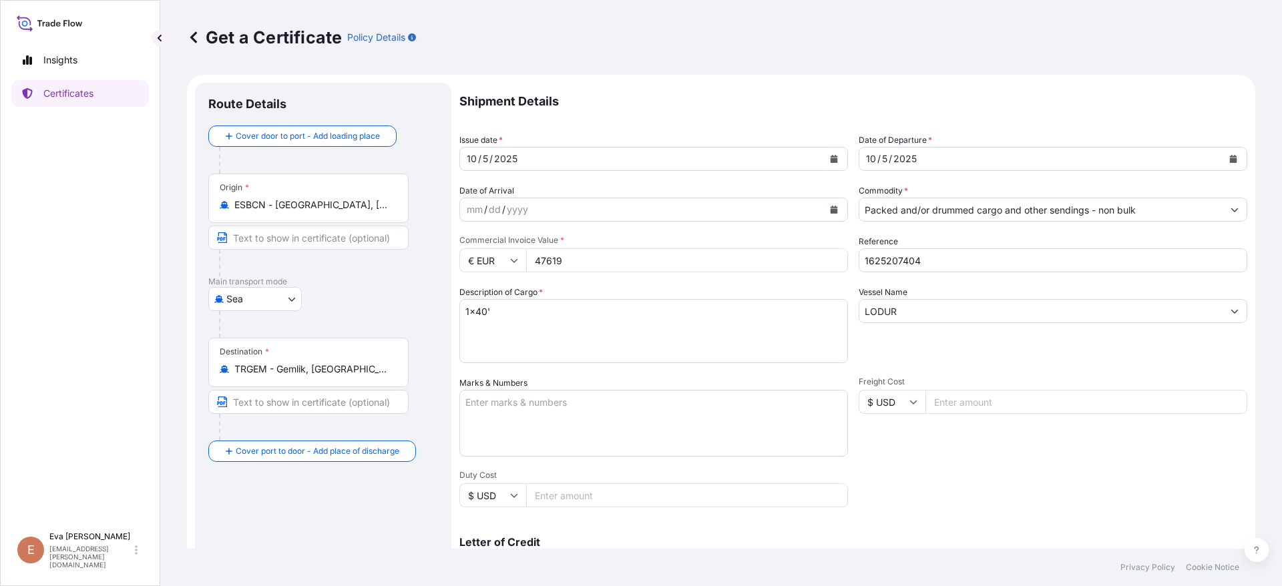
select select "32164"
click at [264, 526] on input "Place of Discharge" at bounding box center [313, 522] width 158 height 13
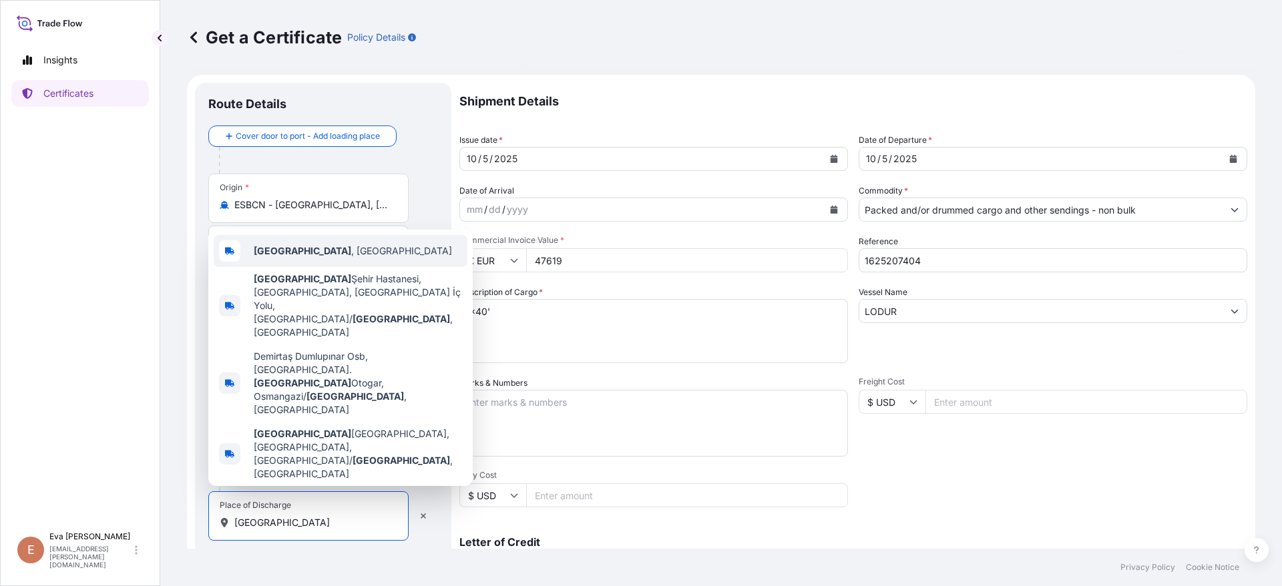
click at [313, 258] on span "Bursa , Türkiye" at bounding box center [353, 250] width 198 height 13
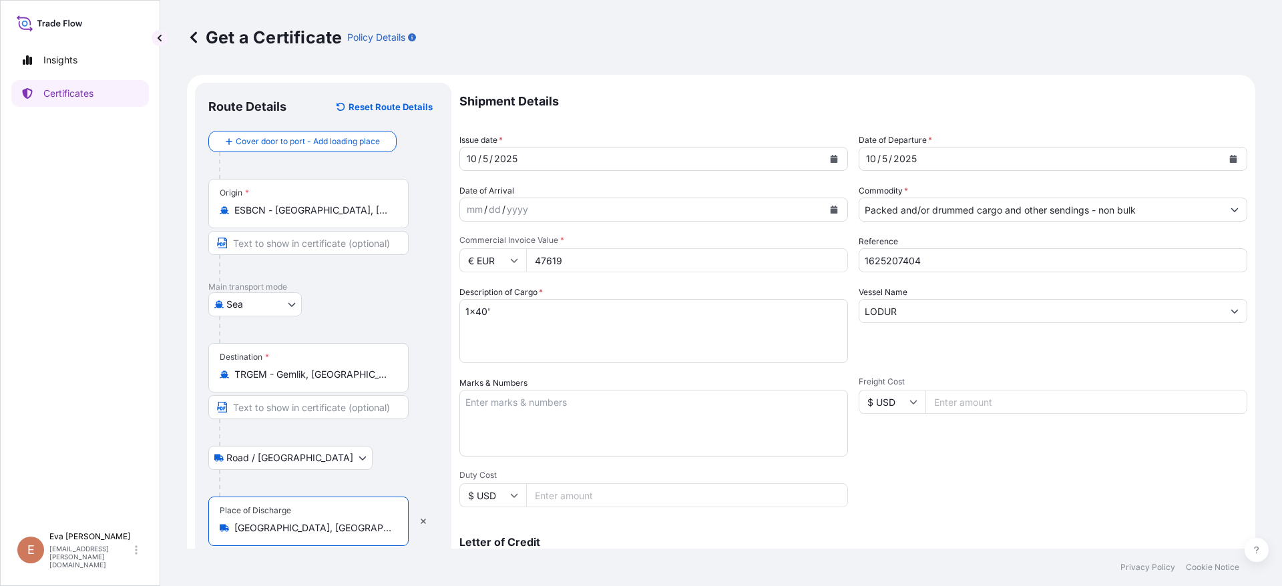
type input "Bursa, Türkiye"
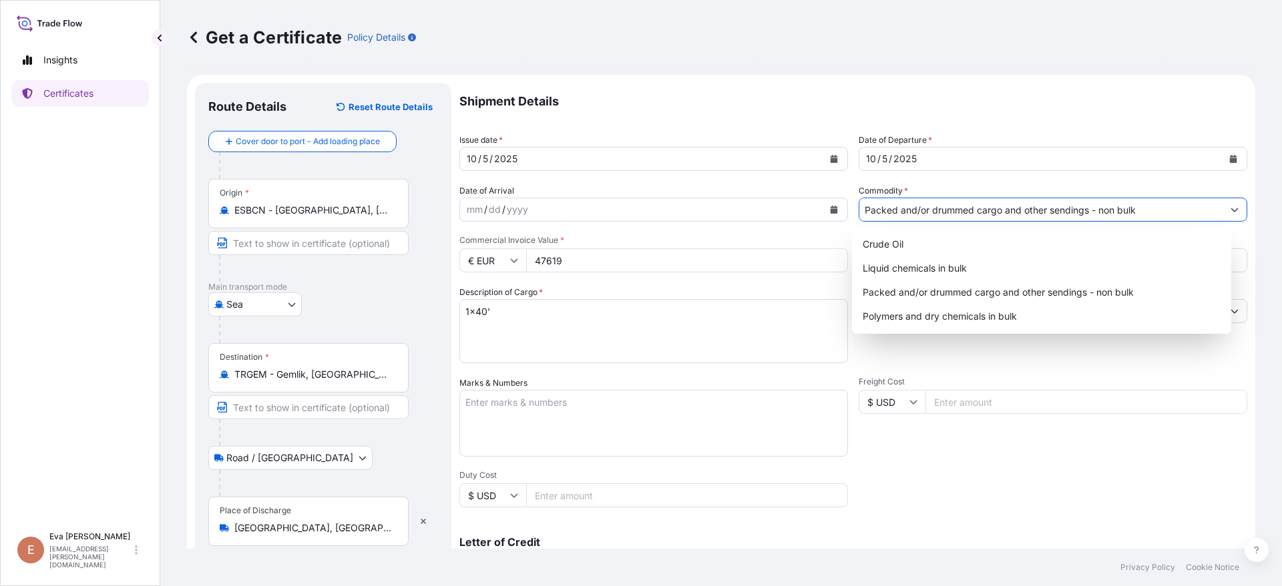
click at [902, 216] on input "Packed and/or drummed cargo and other sendings - non bulk" at bounding box center [1040, 210] width 363 height 24
click at [902, 308] on div "Polymers and dry chemicals in bulk" at bounding box center [1041, 317] width 369 height 24
type input "Polymers and dry chemicals in bulk"
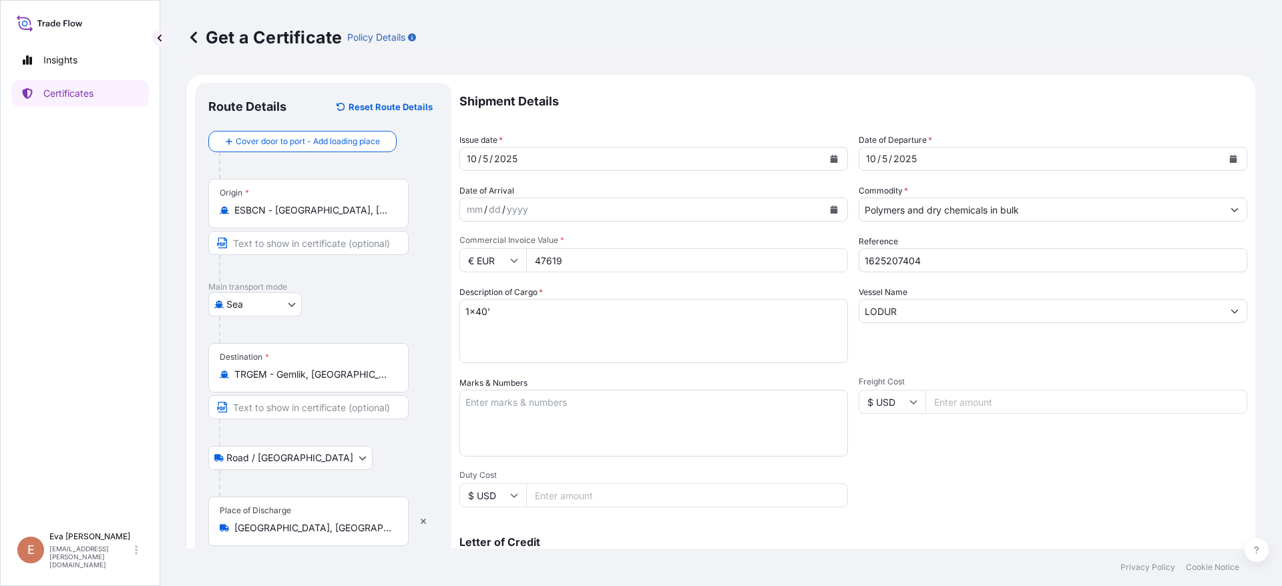
drag, startPoint x: 583, startPoint y: 260, endPoint x: 486, endPoint y: 247, distance: 97.7
click at [486, 247] on div "Commercial Invoice Value * € EUR 47619" at bounding box center [653, 253] width 389 height 37
drag, startPoint x: 543, startPoint y: 259, endPoint x: 591, endPoint y: 266, distance: 48.5
click at [546, 259] on input "27807.04" at bounding box center [687, 260] width 322 height 24
type input "28807.04"
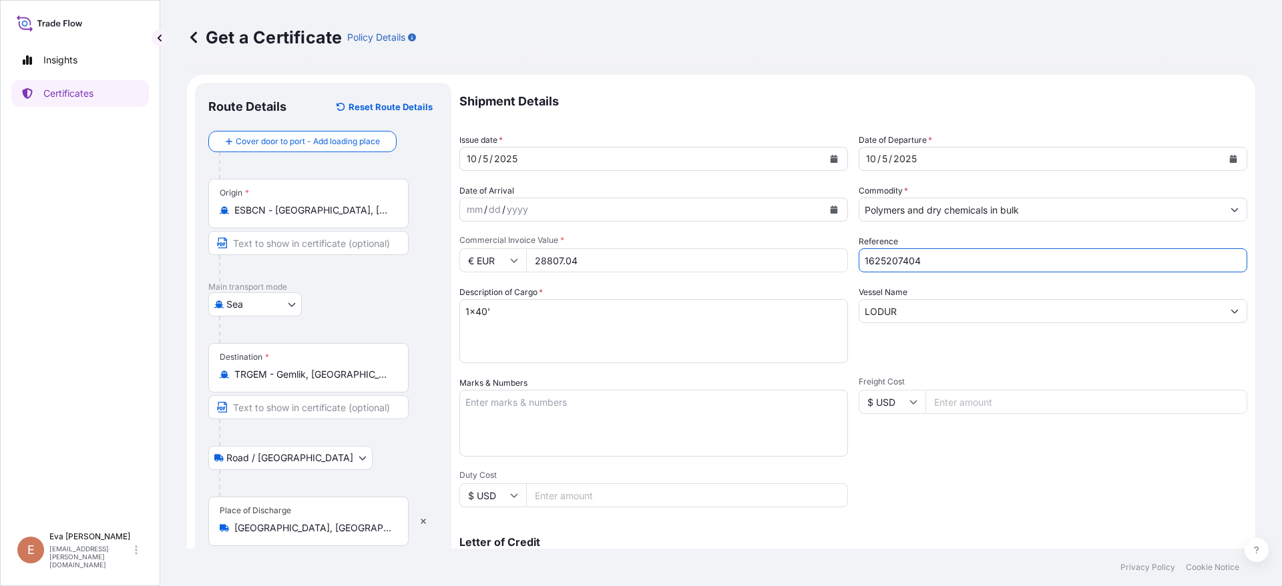
click at [902, 259] on input "1625207404" at bounding box center [1053, 260] width 389 height 24
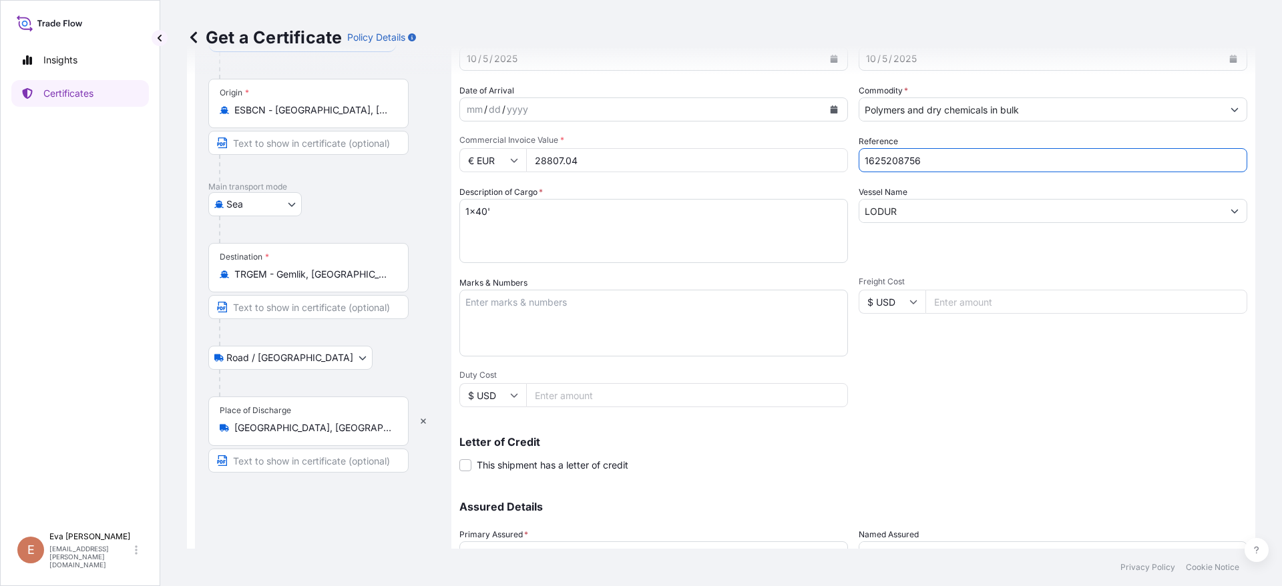
scroll to position [200, 0]
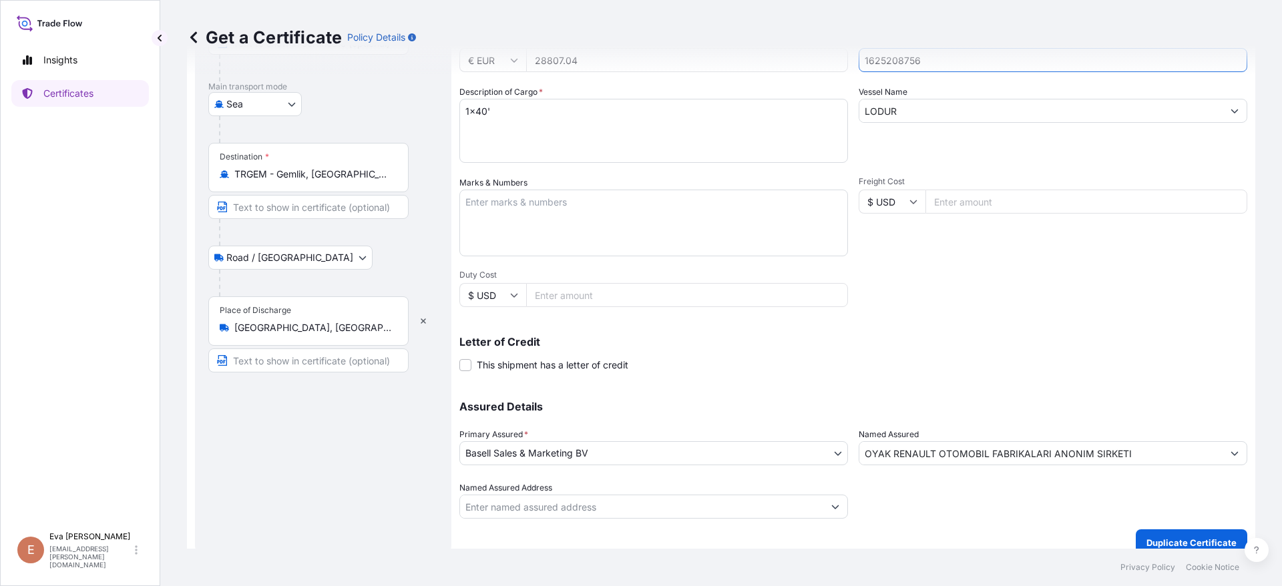
type input "1625208756"
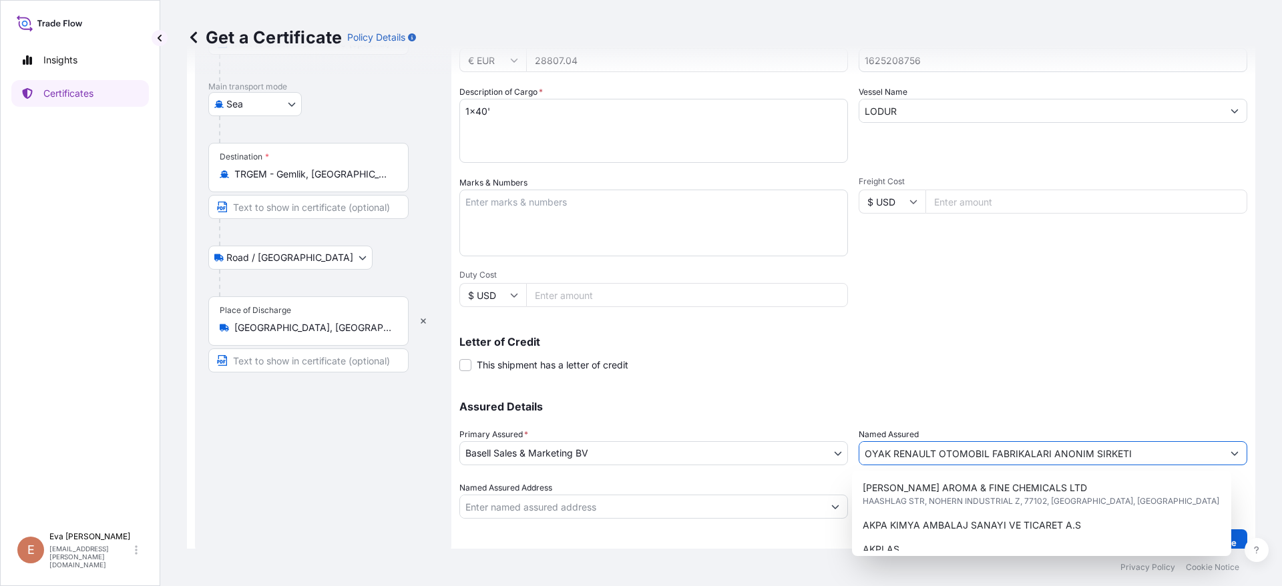
click at [902, 453] on icon "Show suggestions" at bounding box center [1235, 453] width 8 height 8
drag, startPoint x: 1121, startPoint y: 453, endPoint x: 325, endPoint y: 313, distance: 809.0
click at [409, 286] on form "Route Details Reset Route Details Cover door to port - Add loading place Place …" at bounding box center [721, 219] width 1068 height 690
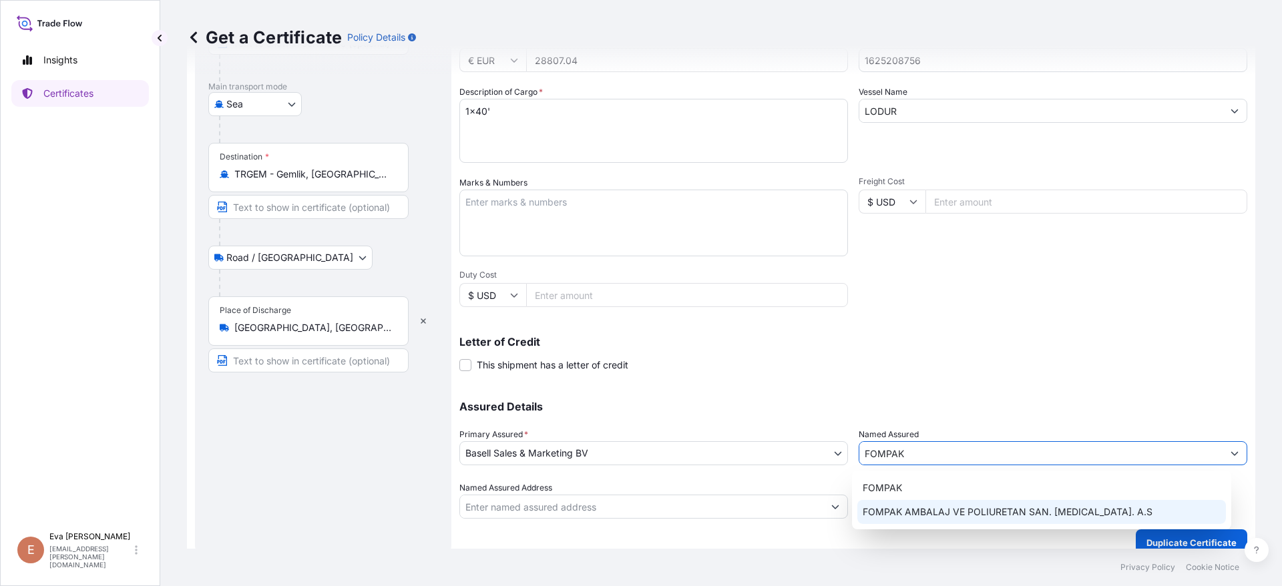
click at [899, 508] on span "FOMPAK AMBALAJ VE POLIURETAN SAN. TIC. A.S" at bounding box center [1008, 512] width 290 height 13
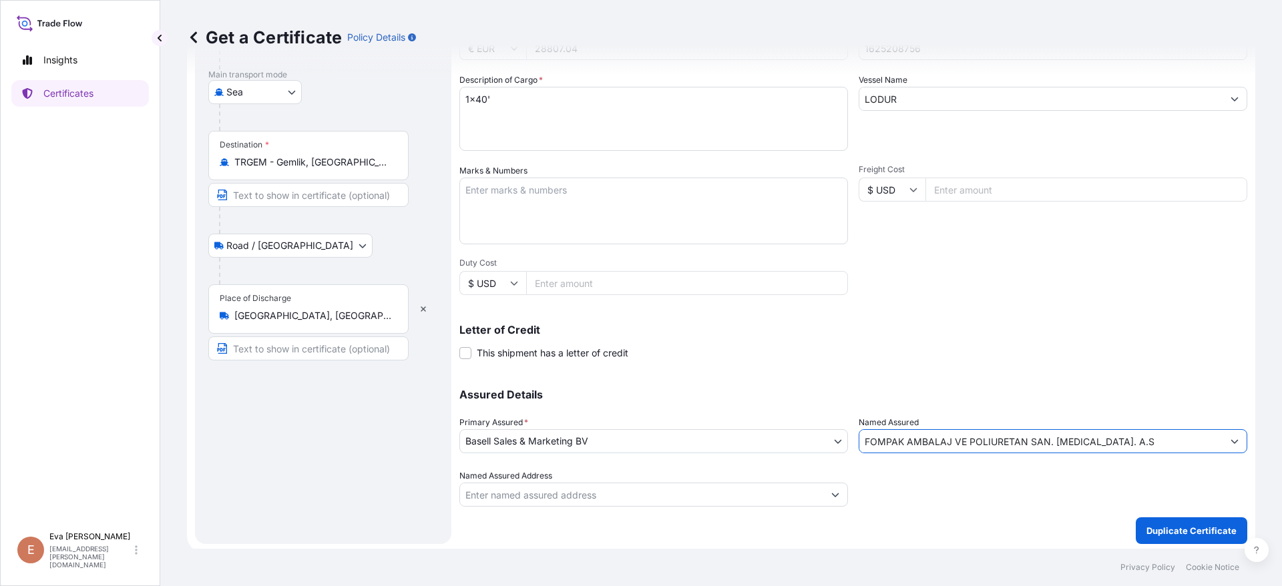
scroll to position [216, 0]
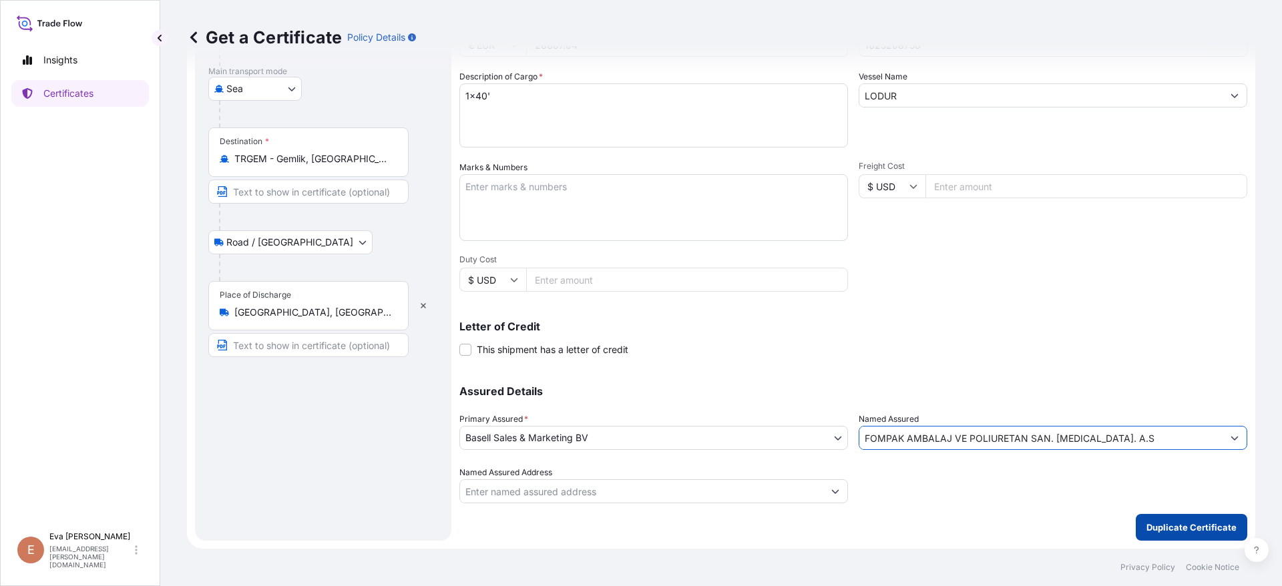
type input "FOMPAK AMBALAJ VE POLIURETAN SAN. TIC. A.S"
click at [902, 519] on button "Duplicate Certificate" at bounding box center [1192, 527] width 112 height 27
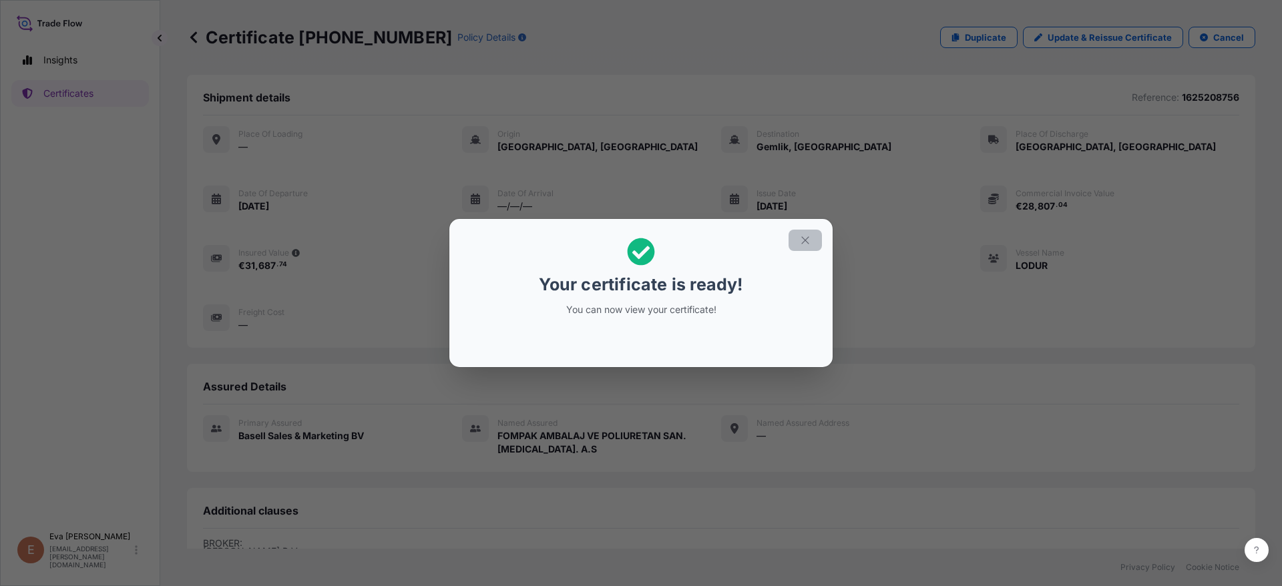
click at [809, 246] on icon "button" at bounding box center [805, 240] width 12 height 12
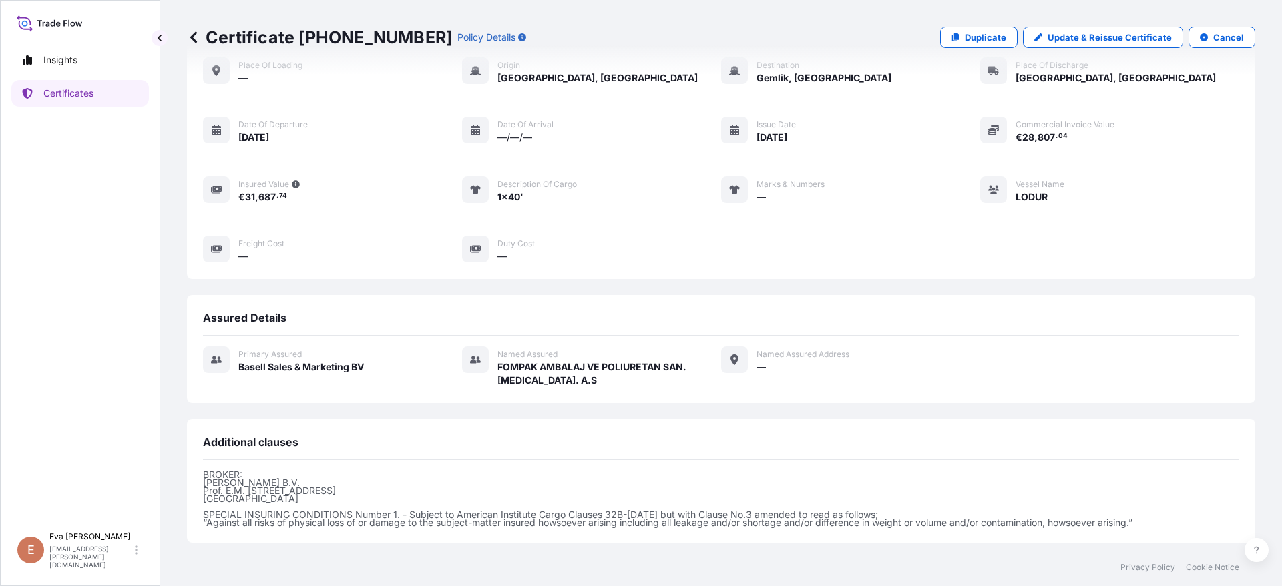
scroll to position [204, 0]
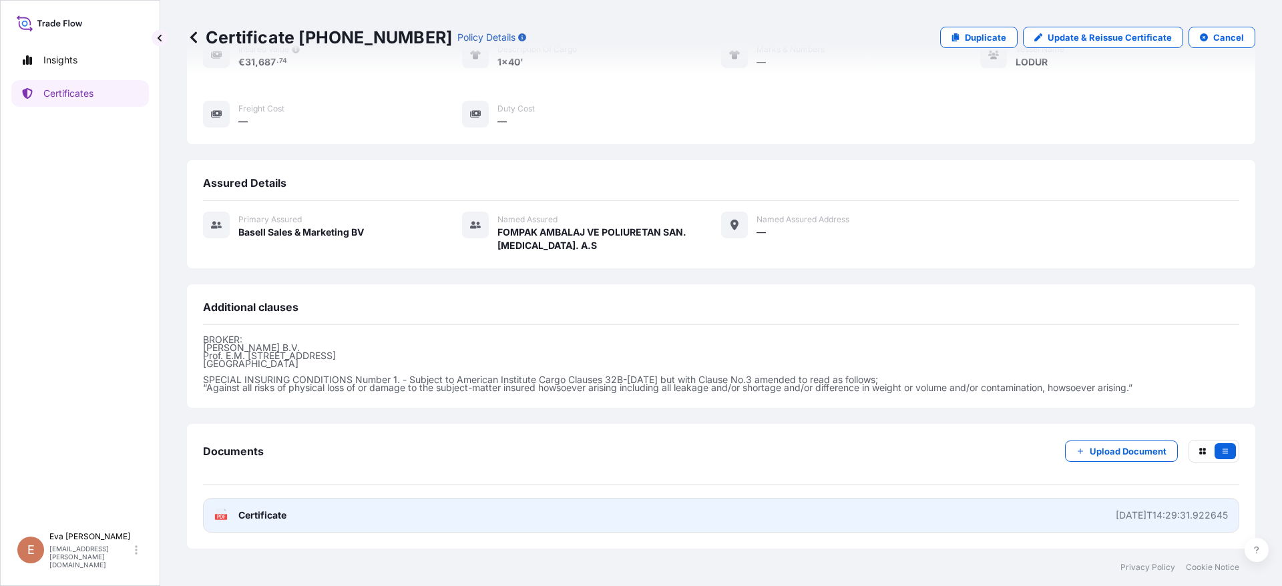
click at [220, 517] on text "PDF" at bounding box center [221, 517] width 9 height 5
